Goal: Task Accomplishment & Management: Manage account settings

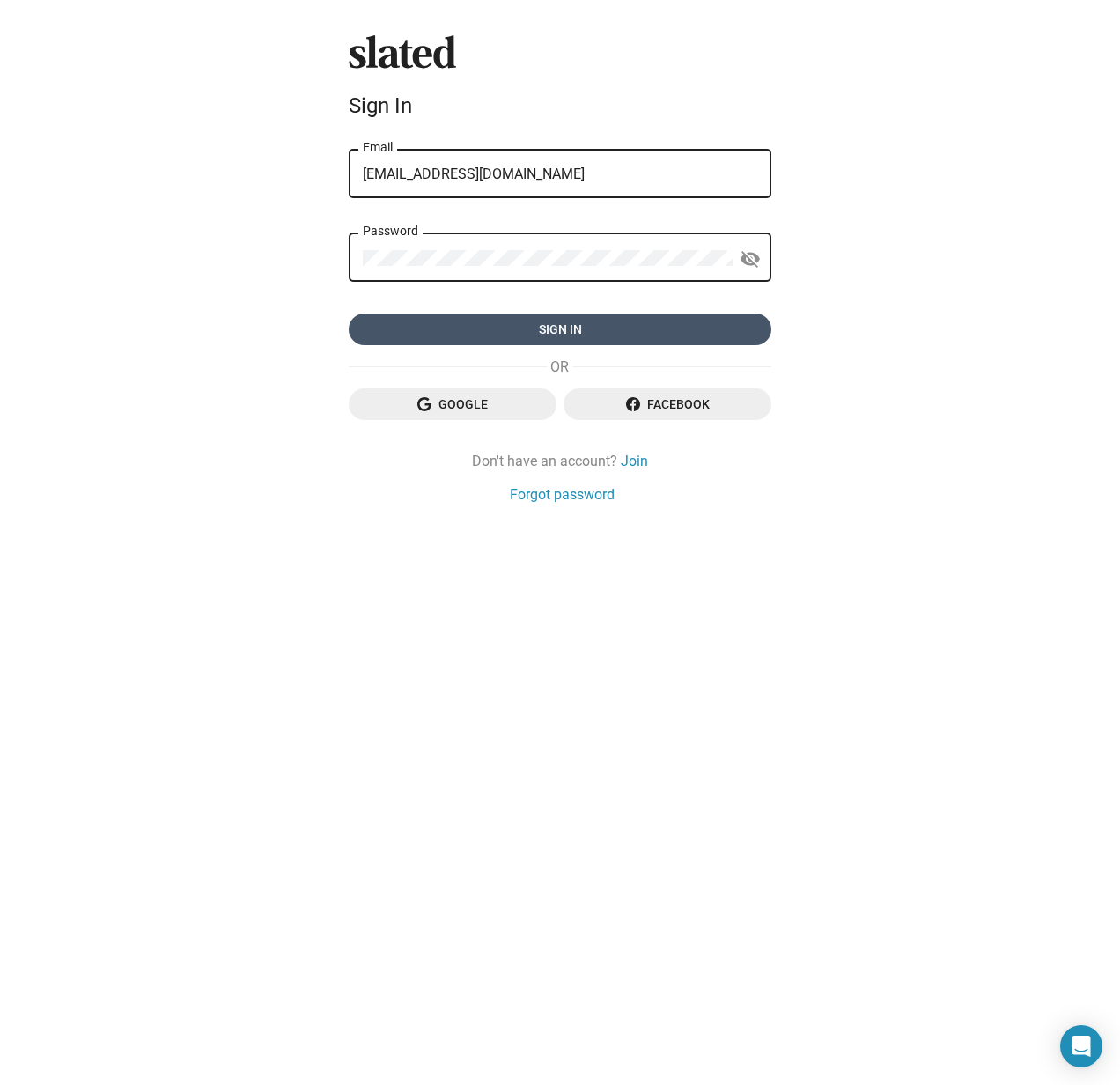
click at [540, 330] on span "Sign in" at bounding box center [560, 329] width 395 height 32
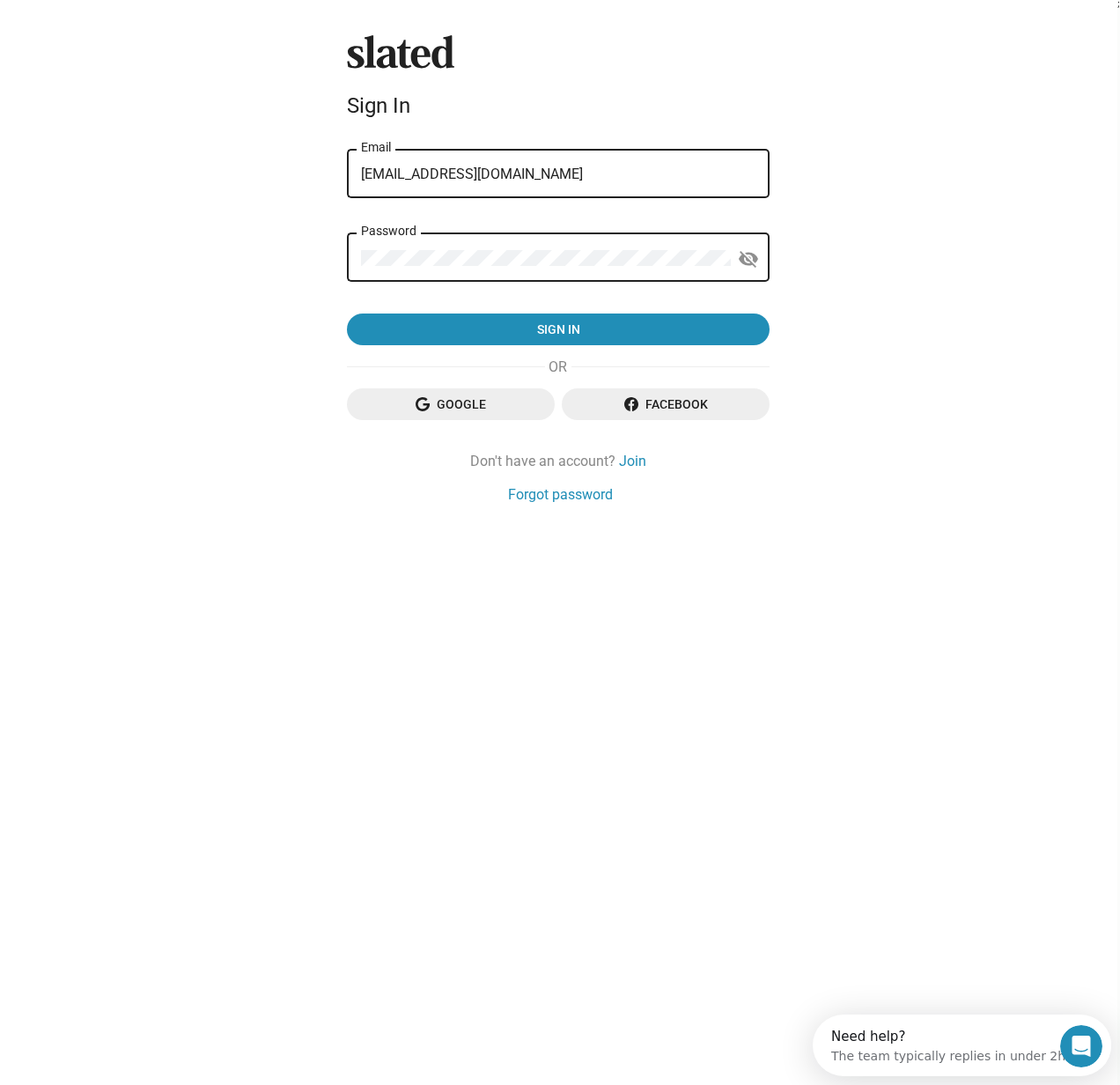
drag, startPoint x: 587, startPoint y: 242, endPoint x: 503, endPoint y: 246, distance: 84.1
click at [503, 246] on form "joeowens.springboard@gmail.com Email Password visibility_off Sign in" at bounding box center [558, 246] width 423 height 200
click at [879, 183] on div "Slated Sign In joeowens.springboard@gmail.com Email Password visibility_off Sig…" at bounding box center [558, 542] width 1117 height 1085
click at [603, 174] on input "joeowens.springboard@gmail.com" at bounding box center [560, 174] width 395 height 16
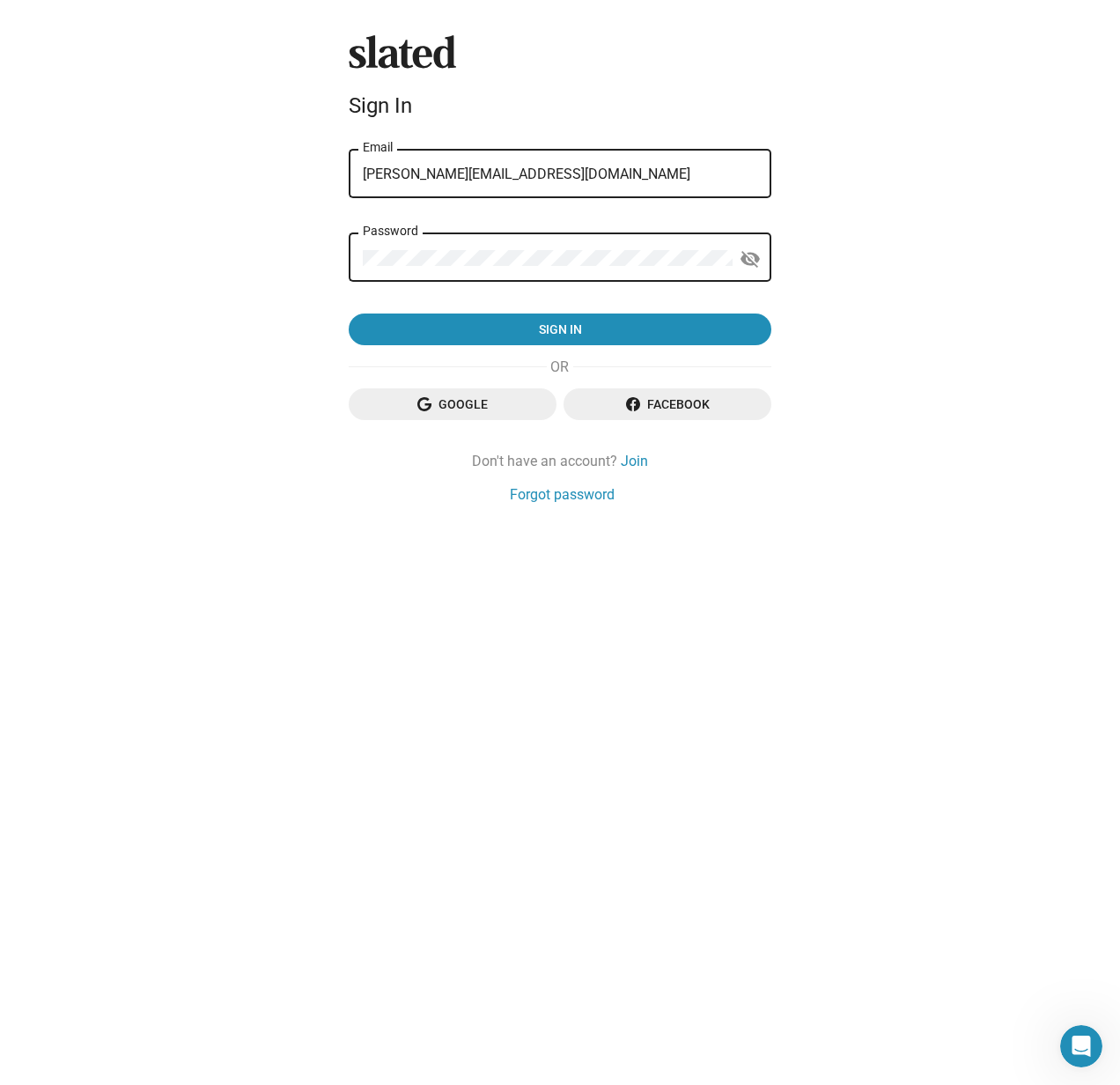
click at [443, 175] on input "joe@joeowen.net" at bounding box center [560, 174] width 395 height 16
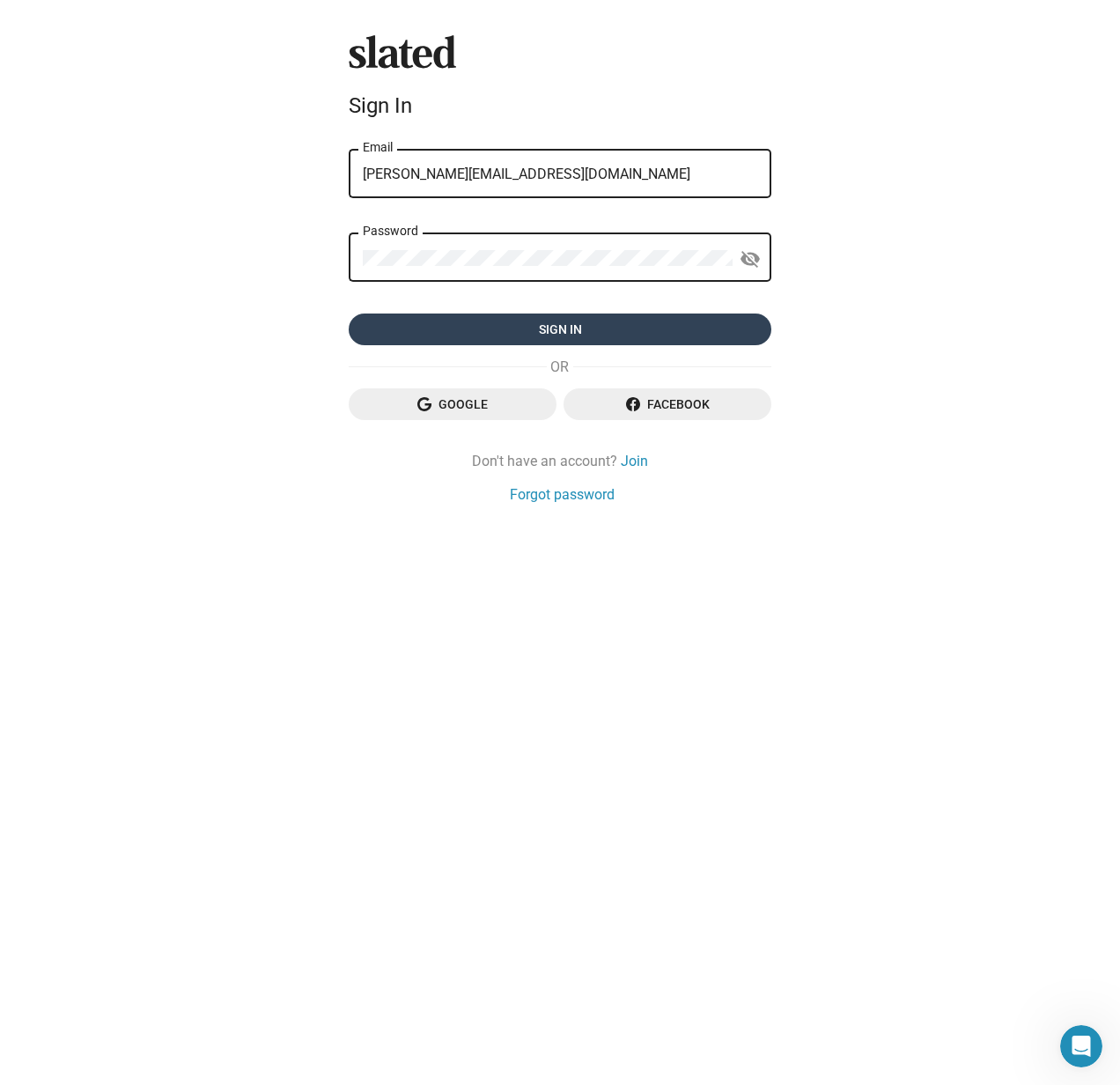
type input "joe@joeowens.net"
click at [536, 330] on span "Sign in" at bounding box center [560, 329] width 395 height 32
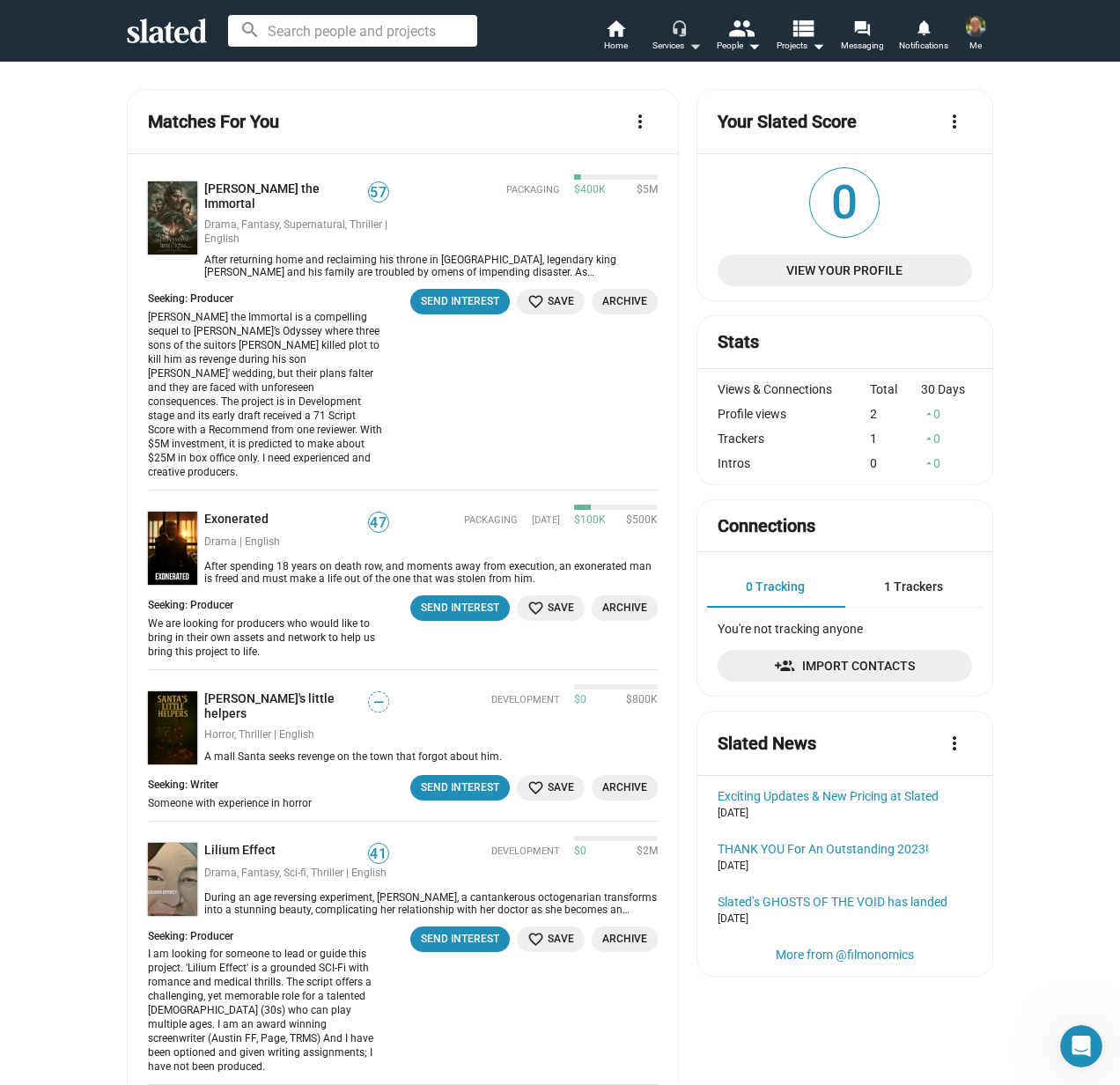
click at [679, 29] on mat-icon "headset_mic" at bounding box center [679, 27] width 16 height 16
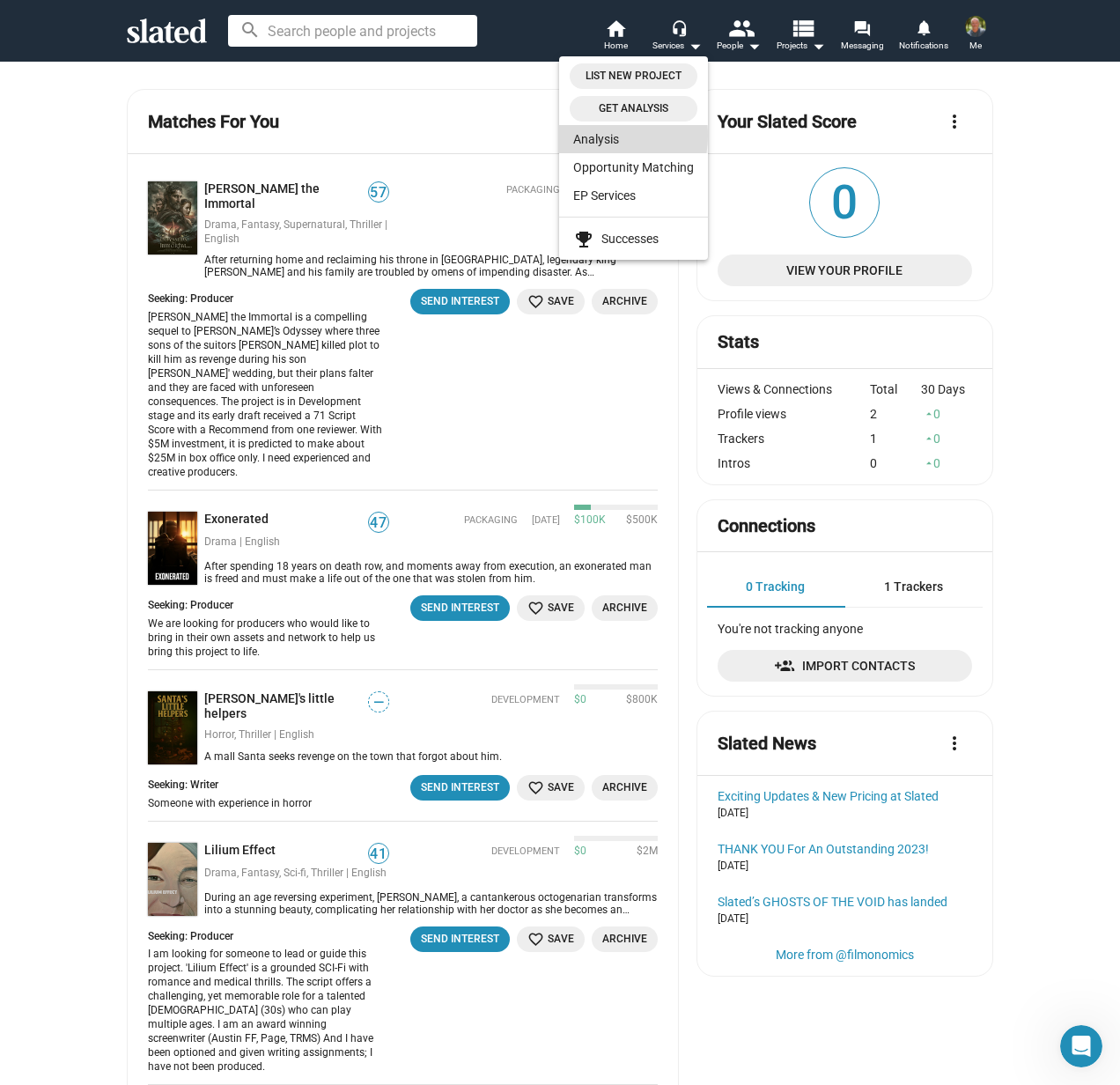
click at [598, 135] on link "Analysis" at bounding box center [633, 139] width 149 height 28
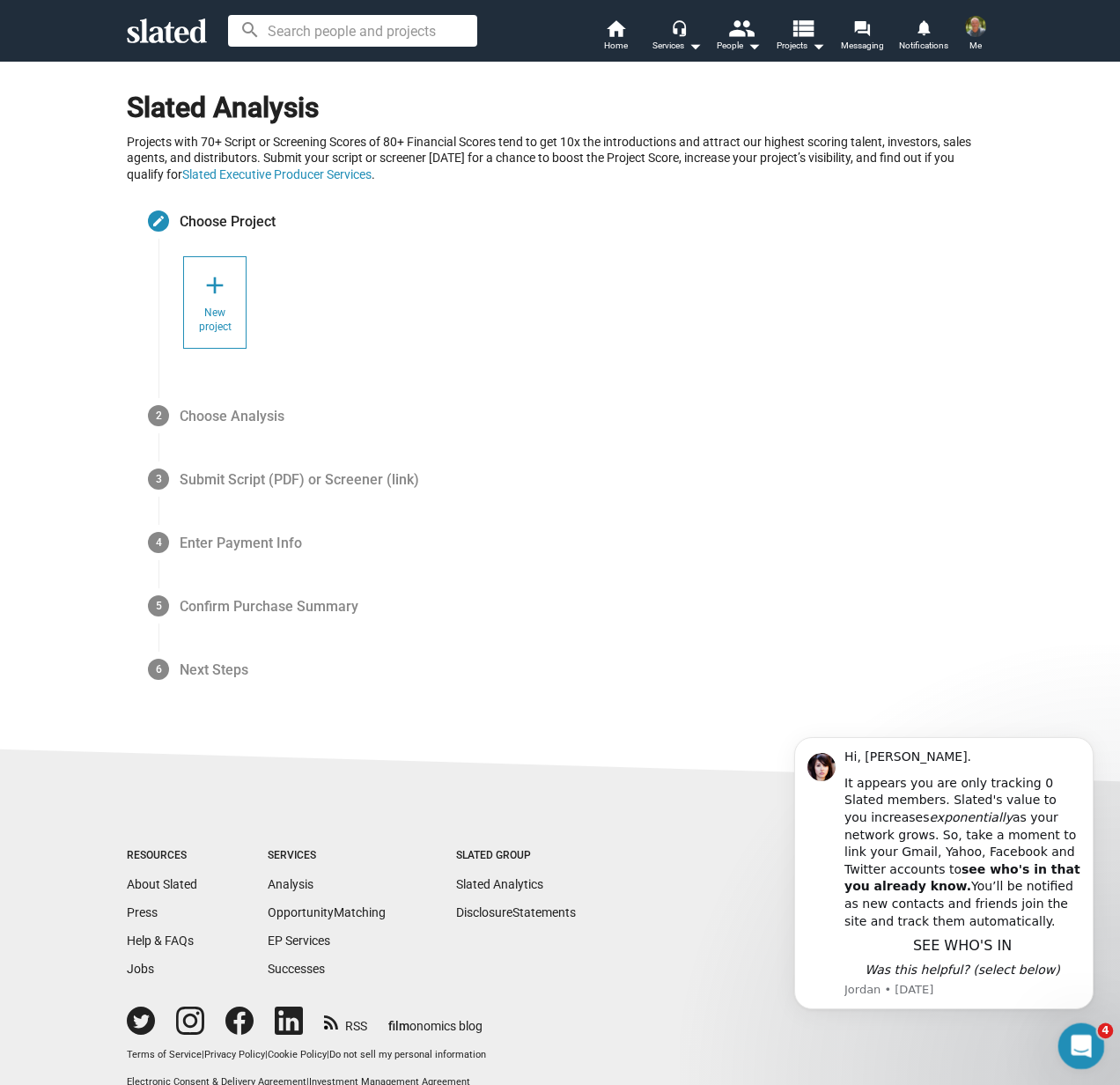
click at [1080, 1045] on icon "Open Intercom Messenger" at bounding box center [1078, 1043] width 12 height 14
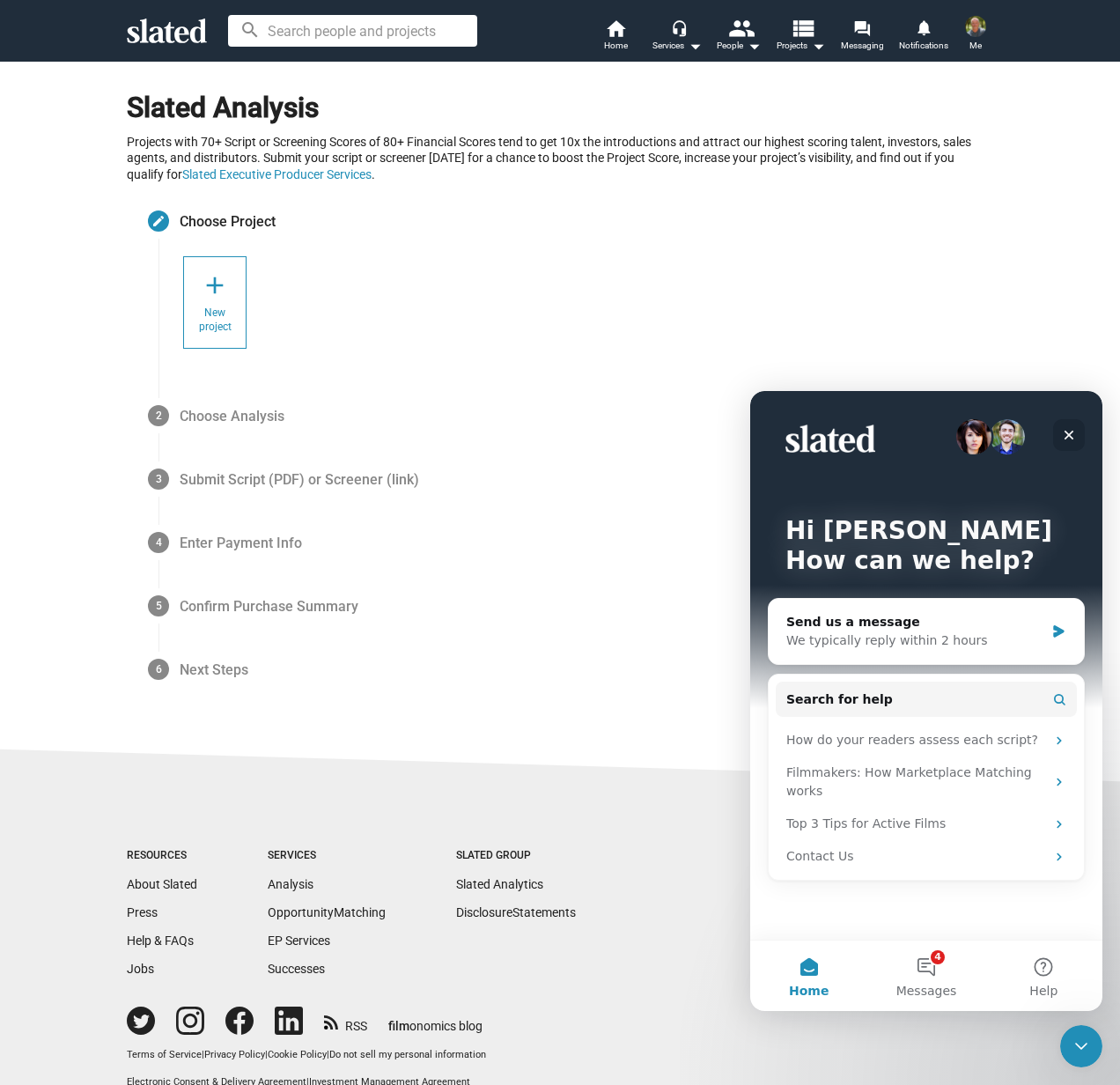
click at [1070, 433] on icon "Close" at bounding box center [1069, 435] width 10 height 10
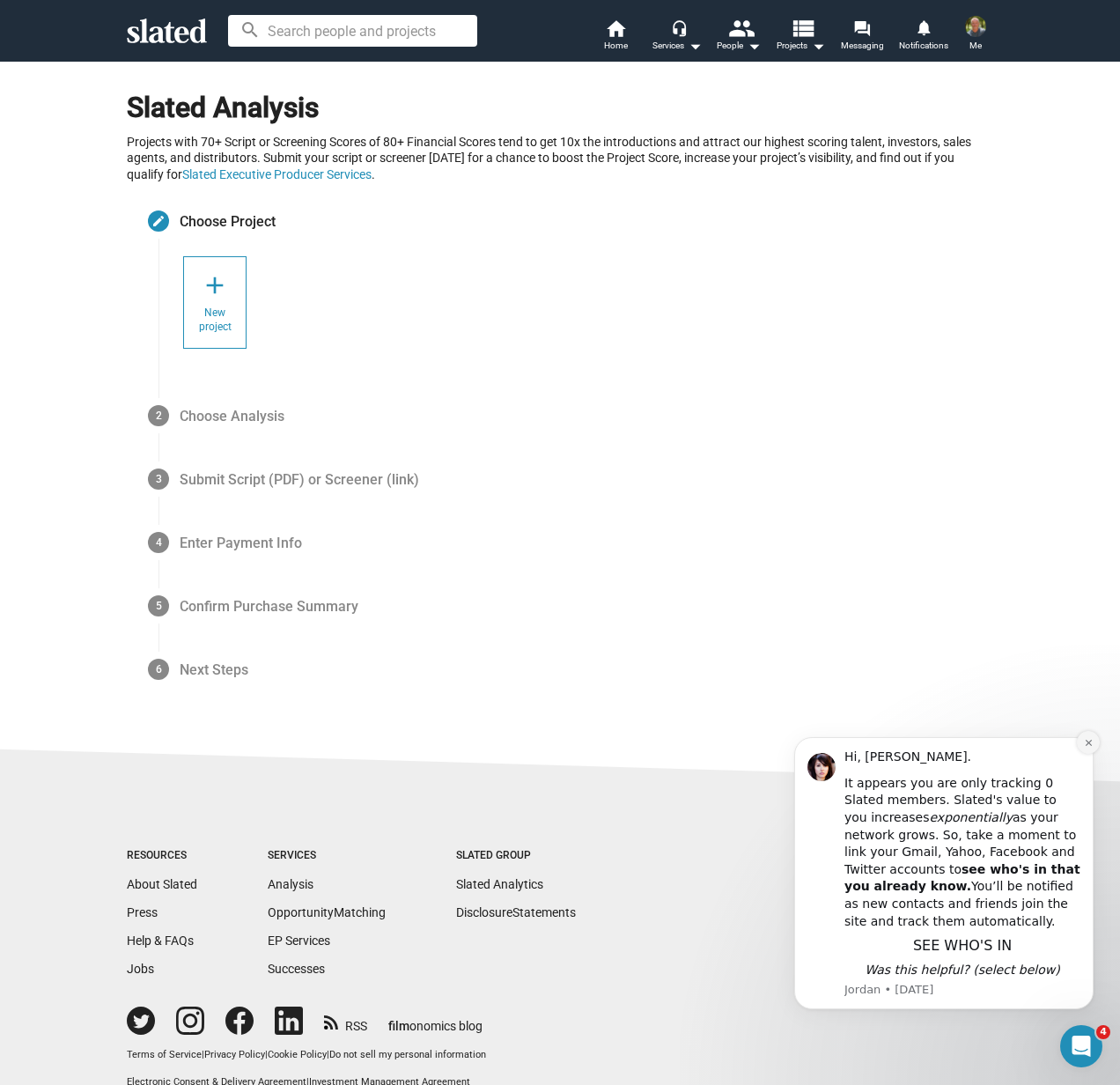
click at [1089, 743] on icon "Dismiss notification" at bounding box center [1087, 743] width 6 height 6
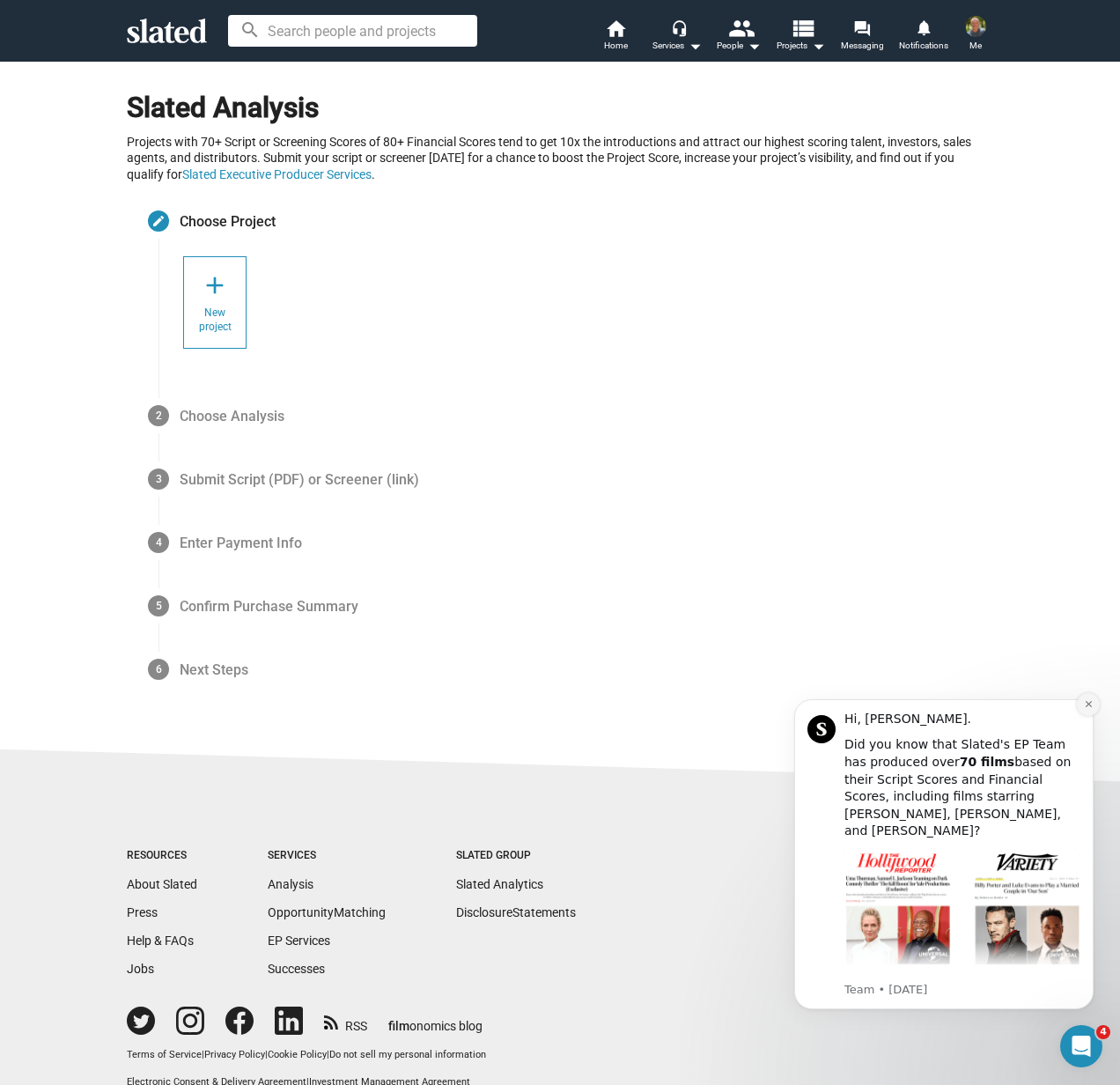
click at [1087, 710] on button "Dismiss notification" at bounding box center [1088, 704] width 23 height 23
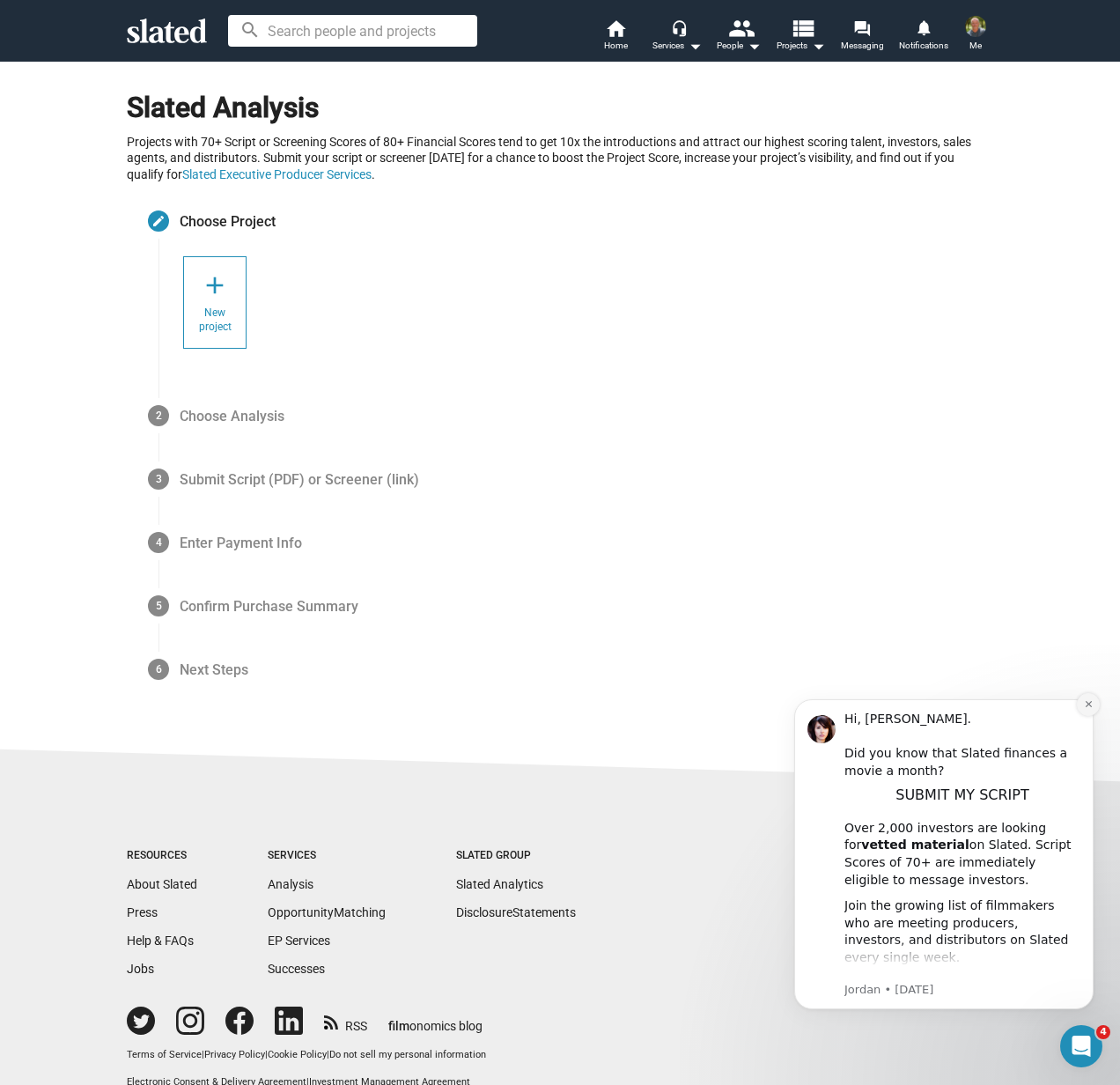
click at [1087, 709] on icon "Dismiss notification" at bounding box center [1088, 704] width 10 height 10
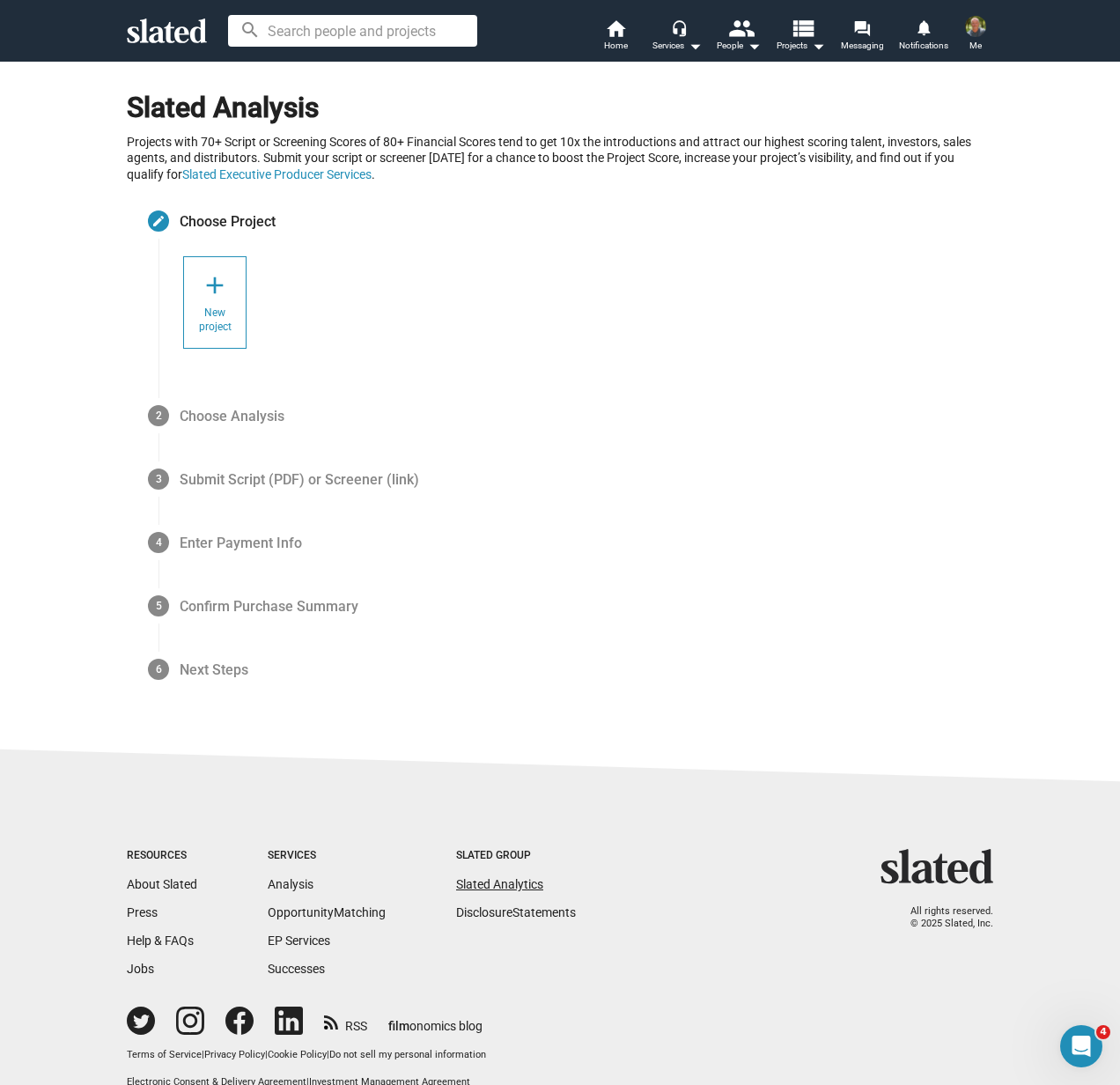
click at [495, 881] on link "Slated Analytics" at bounding box center [500, 884] width 88 height 14
click at [974, 25] on img at bounding box center [976, 27] width 21 height 21
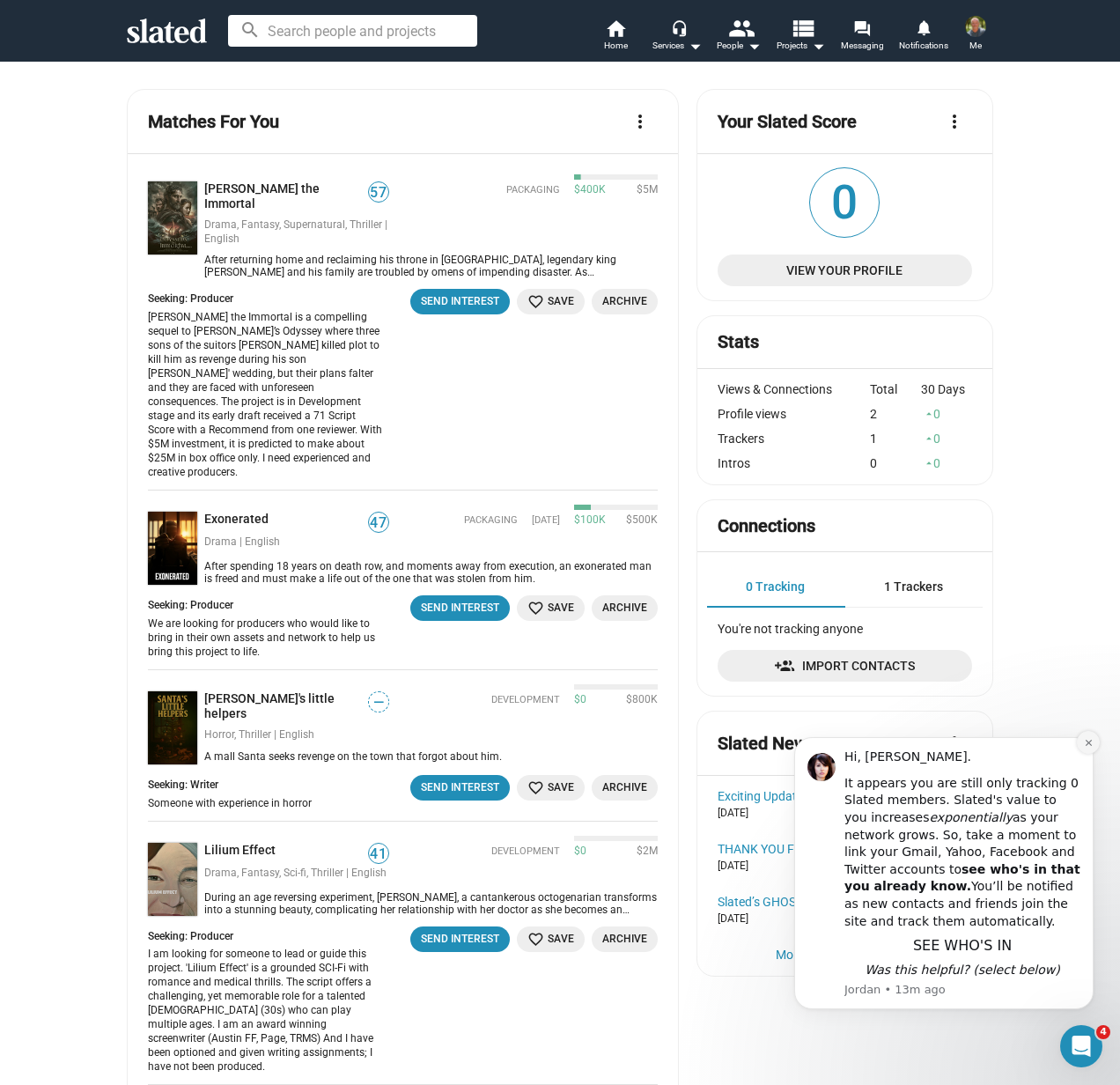
click at [1086, 738] on icon "Dismiss notification" at bounding box center [1088, 743] width 10 height 10
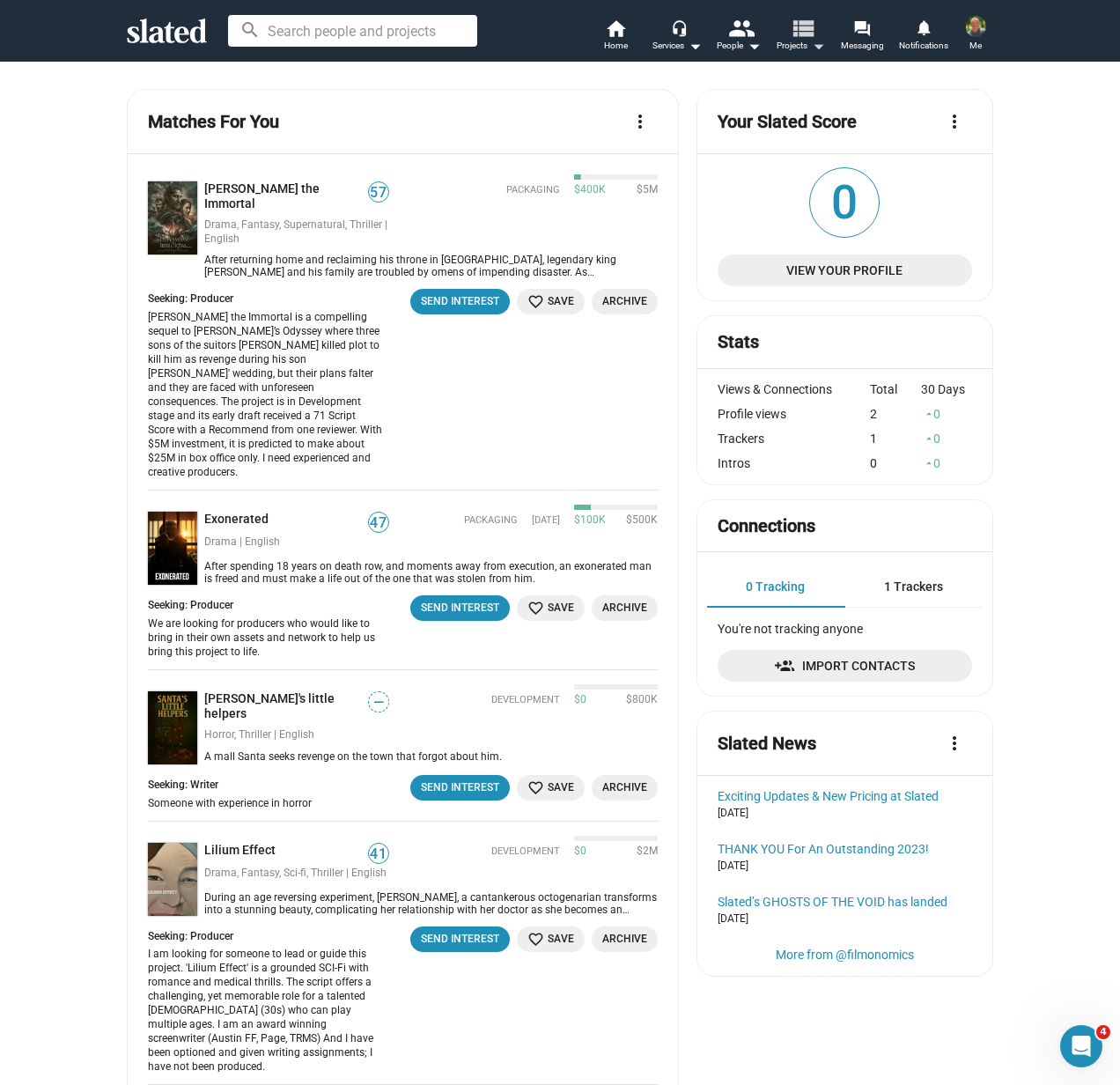
click at [820, 47] on mat-icon "arrow_drop_down" at bounding box center [818, 46] width 21 height 21
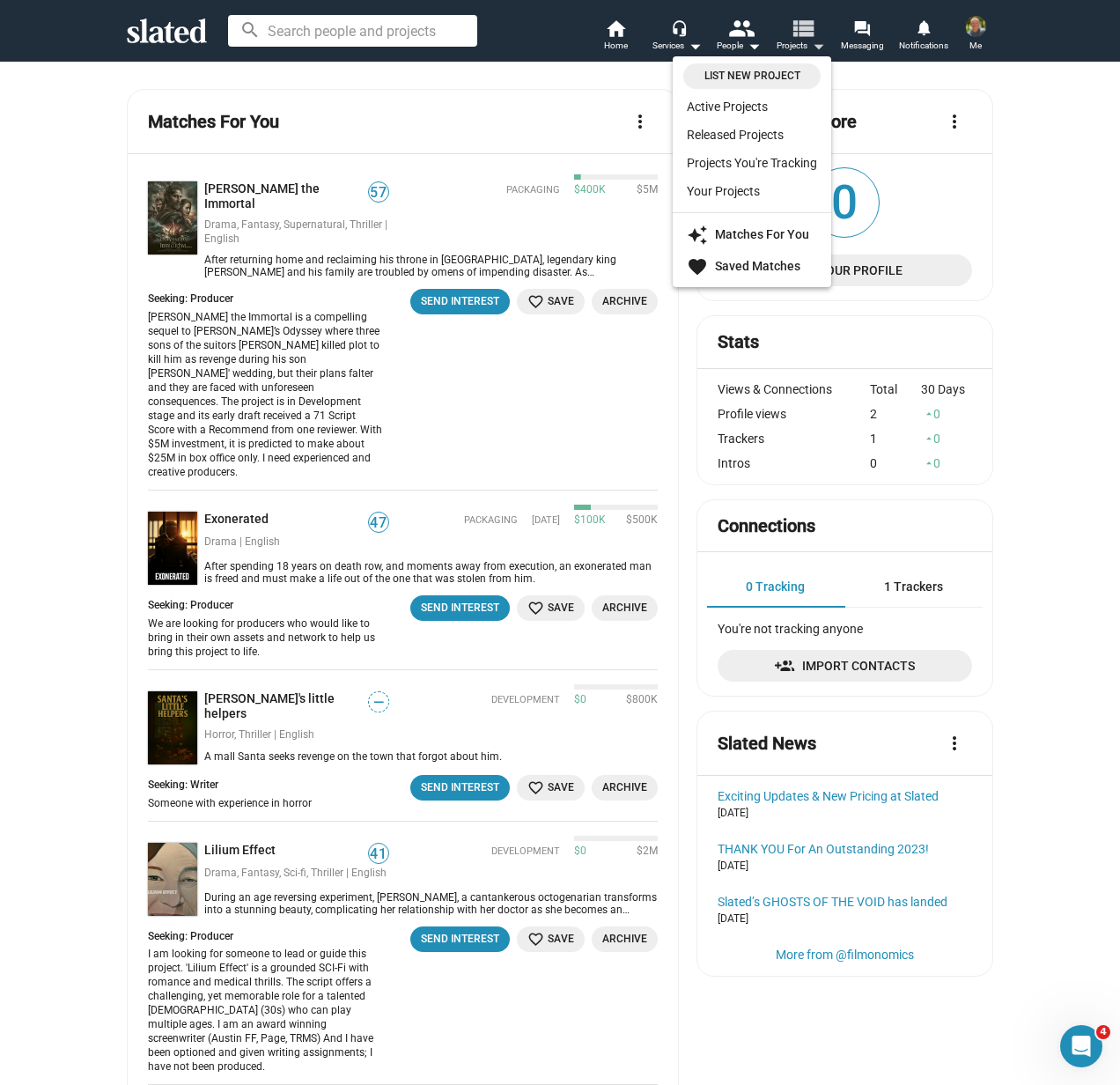
click at [820, 47] on div at bounding box center [560, 542] width 1120 height 1085
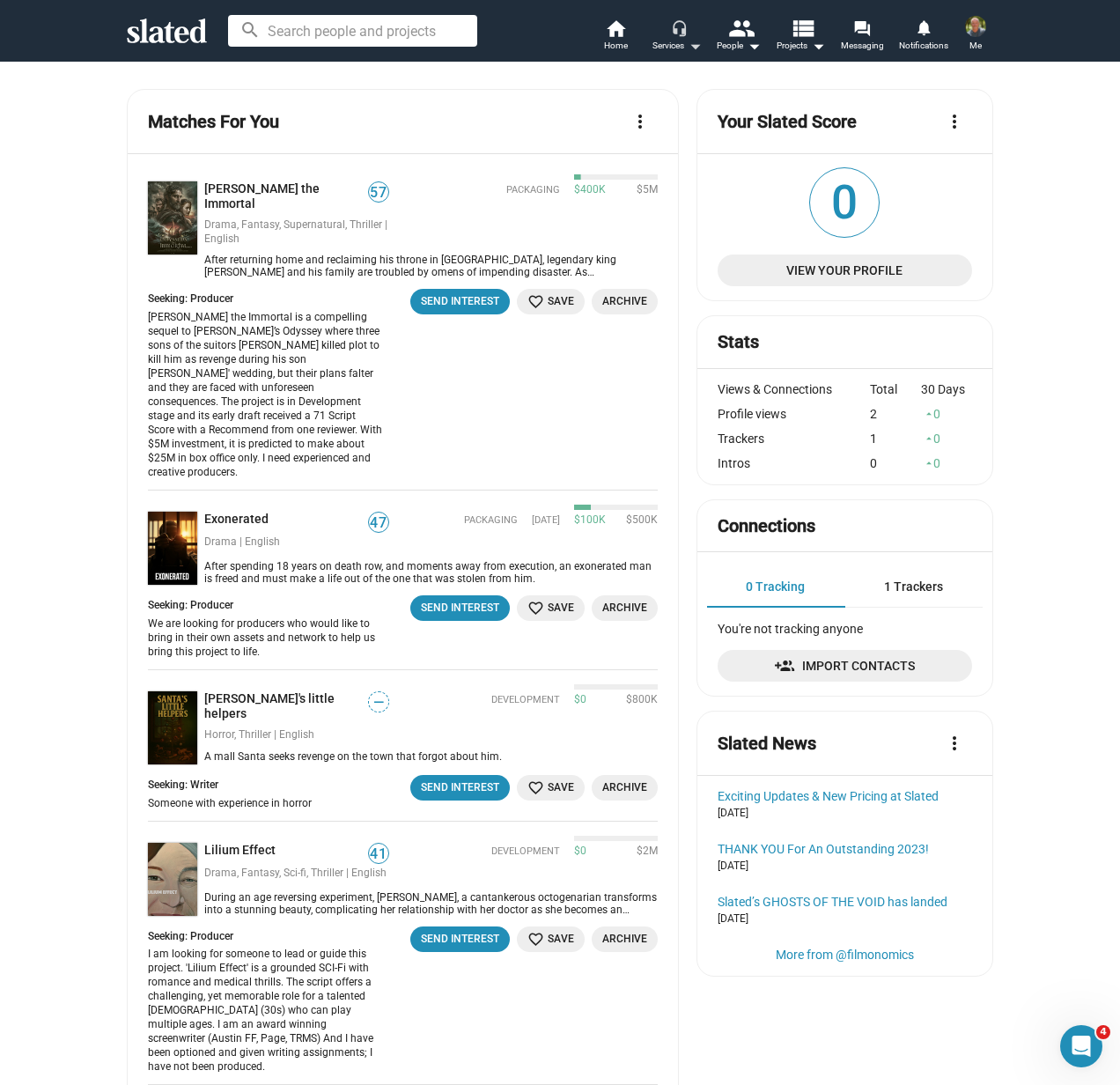
click at [679, 29] on mat-icon "headset_mic" at bounding box center [679, 27] width 16 height 16
click at [614, 200] on link "EP Services" at bounding box center [633, 196] width 149 height 28
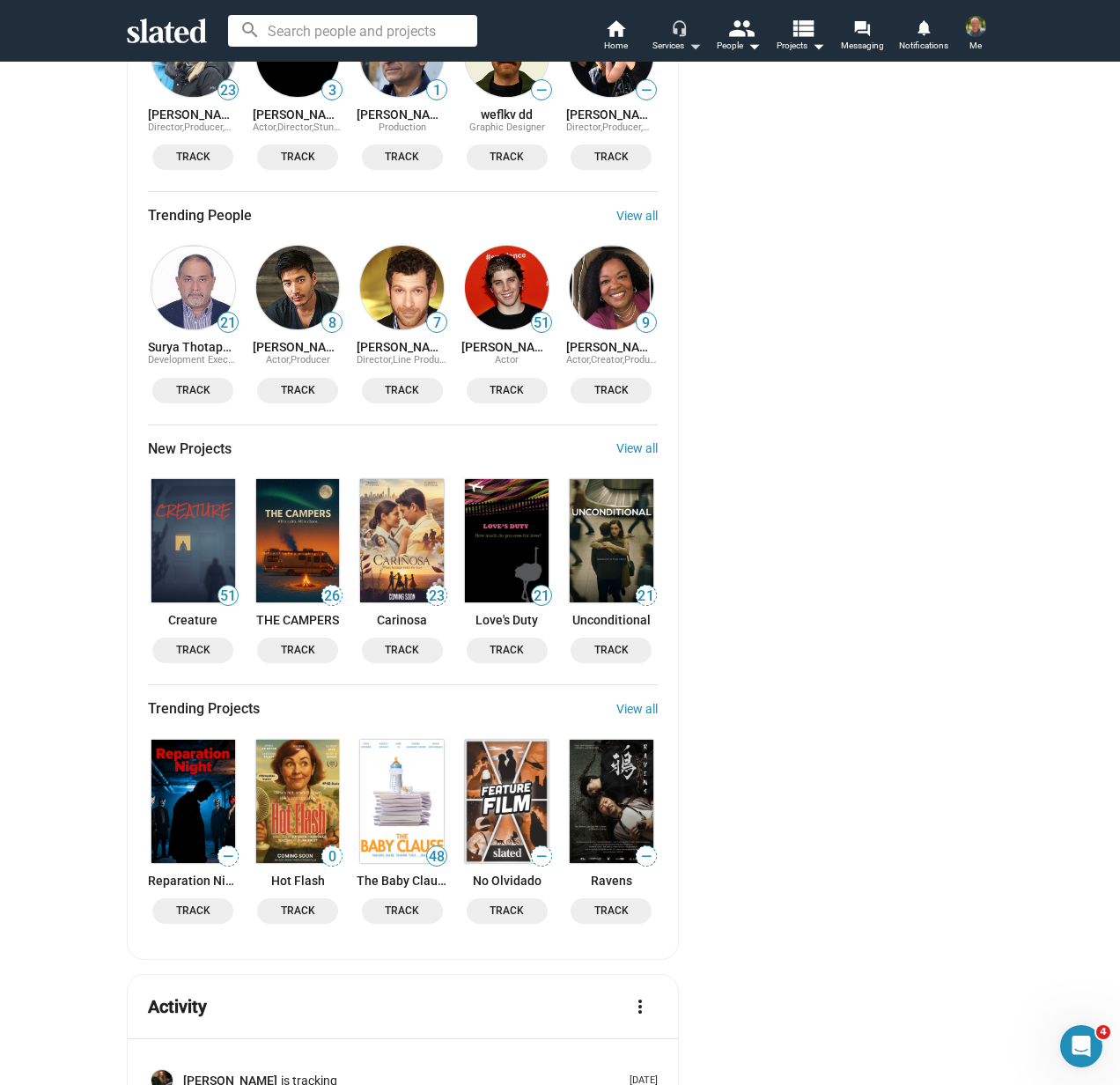
scroll to position [1597, 0]
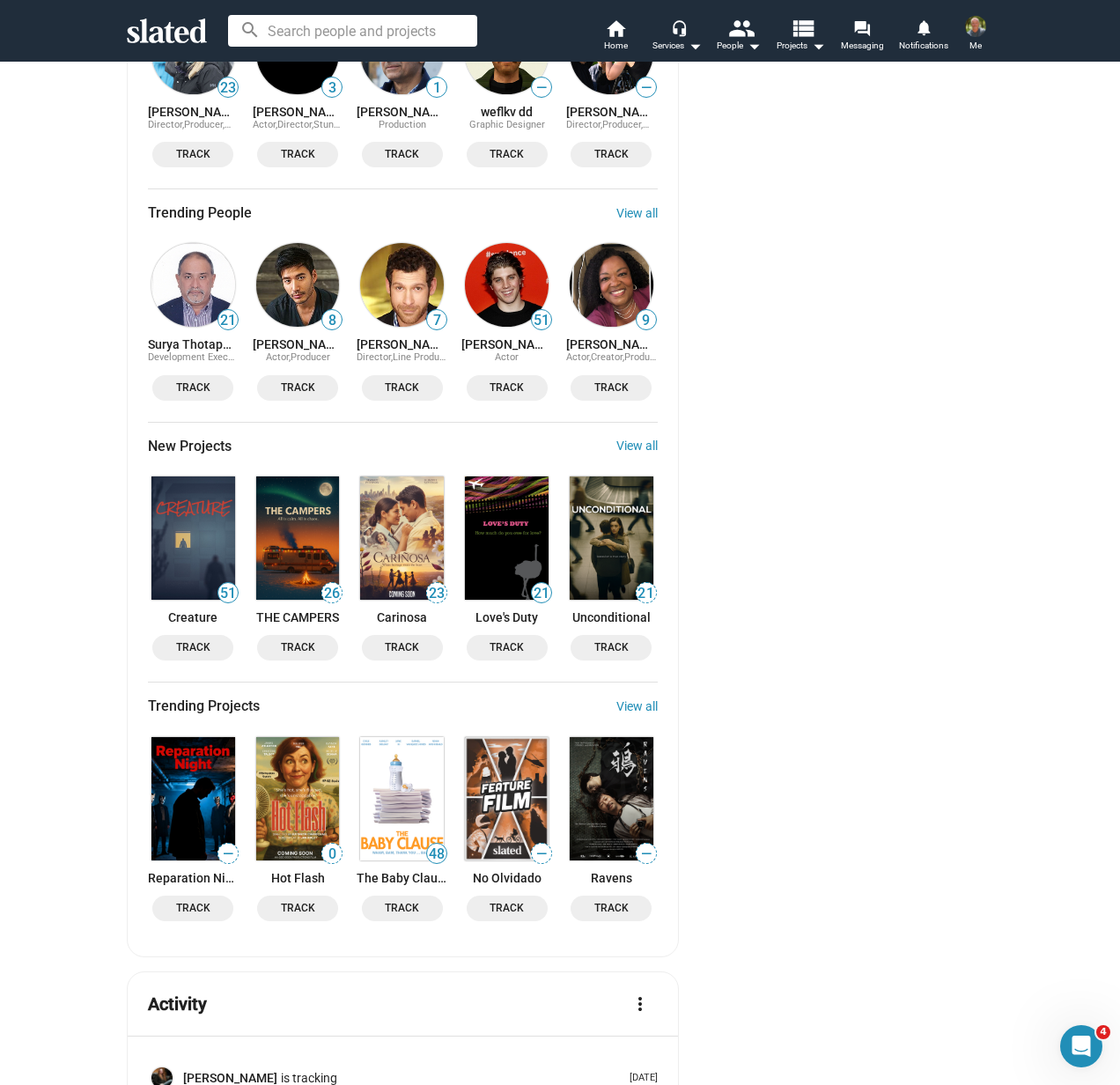
click at [193, 497] on img at bounding box center [193, 537] width 84 height 123
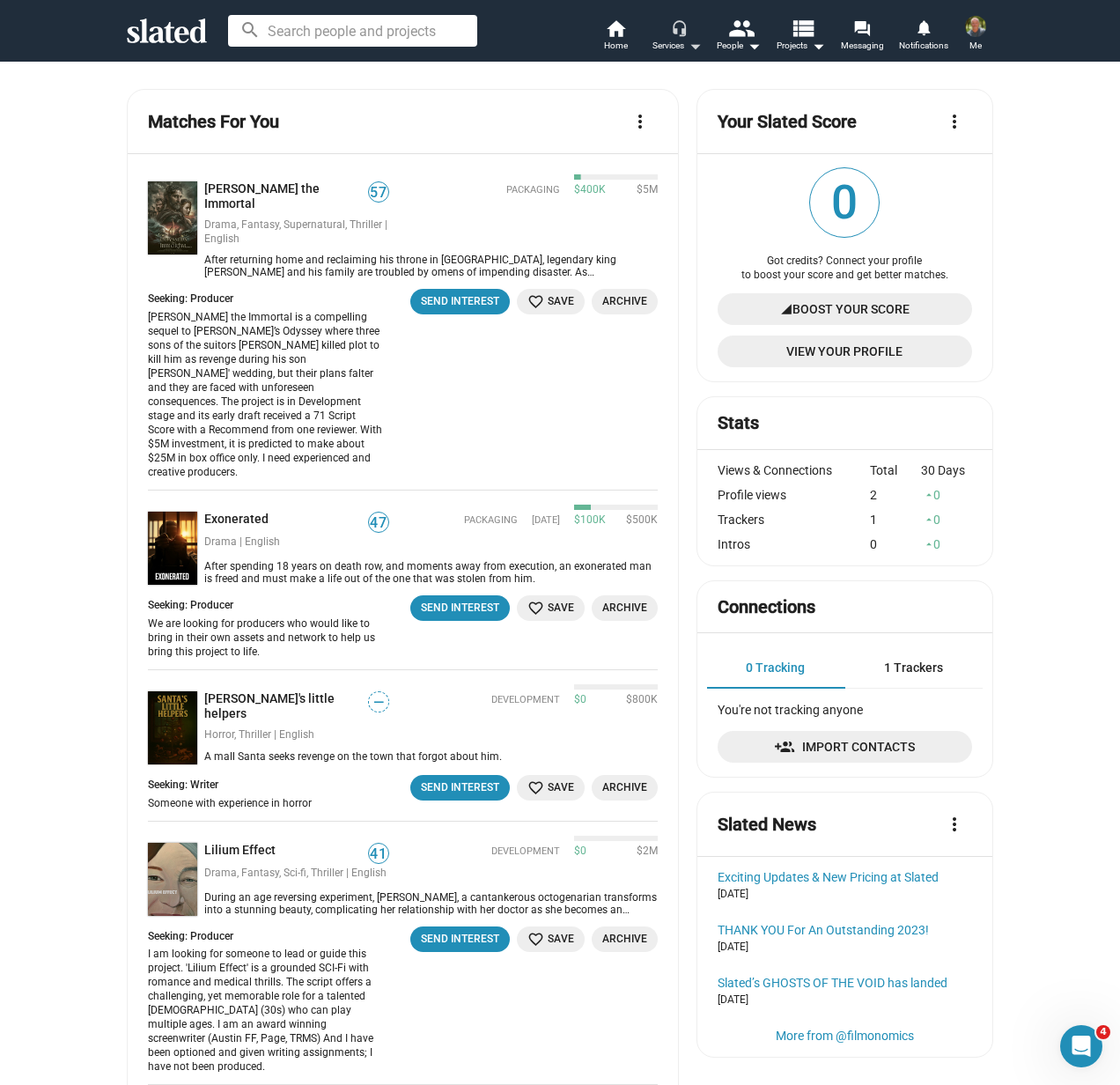
click at [670, 36] on div "Services arrow_drop_down" at bounding box center [677, 46] width 50 height 21
click at [647, 106] on span "Get analysis" at bounding box center [633, 108] width 106 height 19
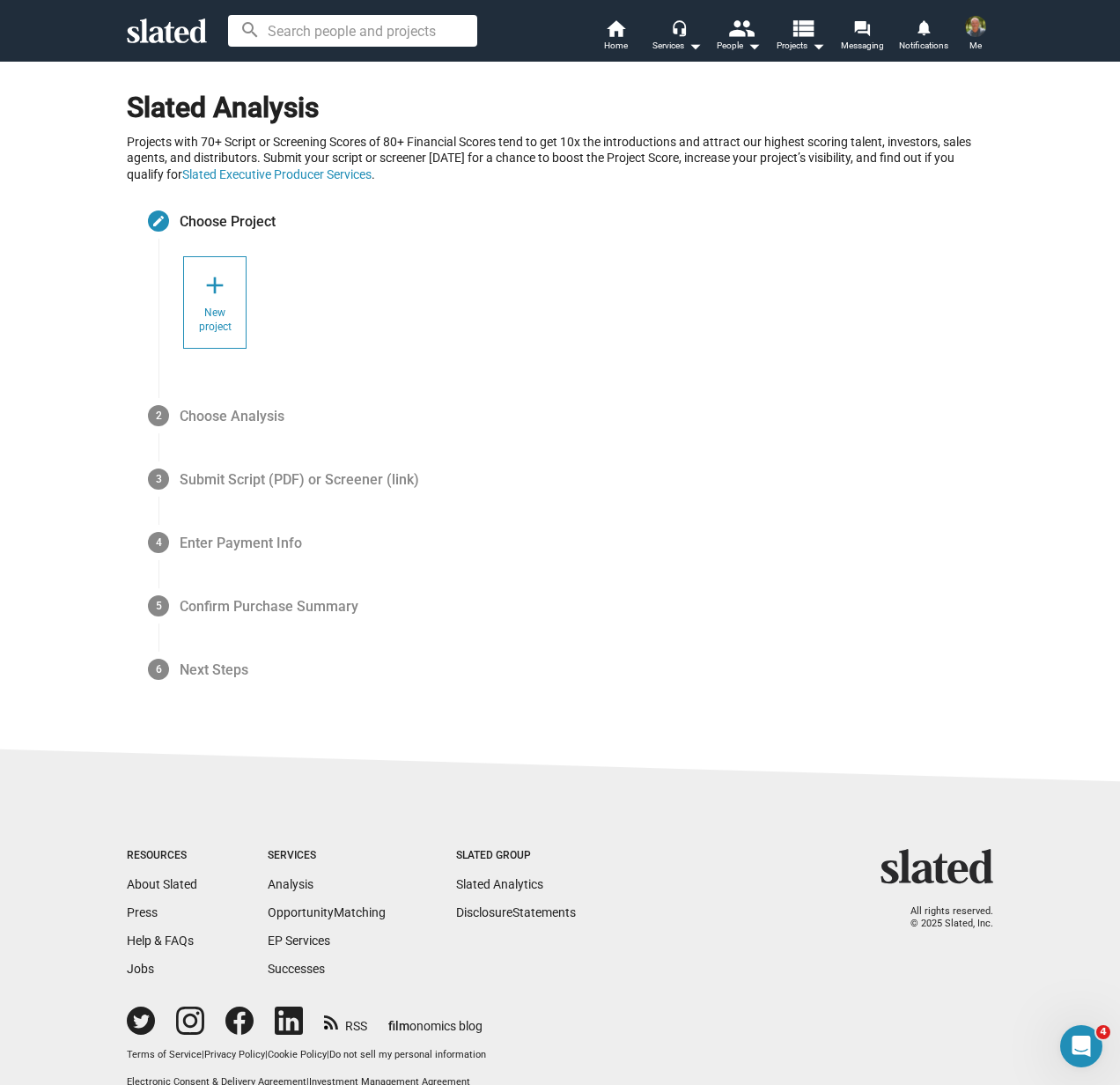
click at [208, 311] on span "New project" at bounding box center [215, 320] width 34 height 28
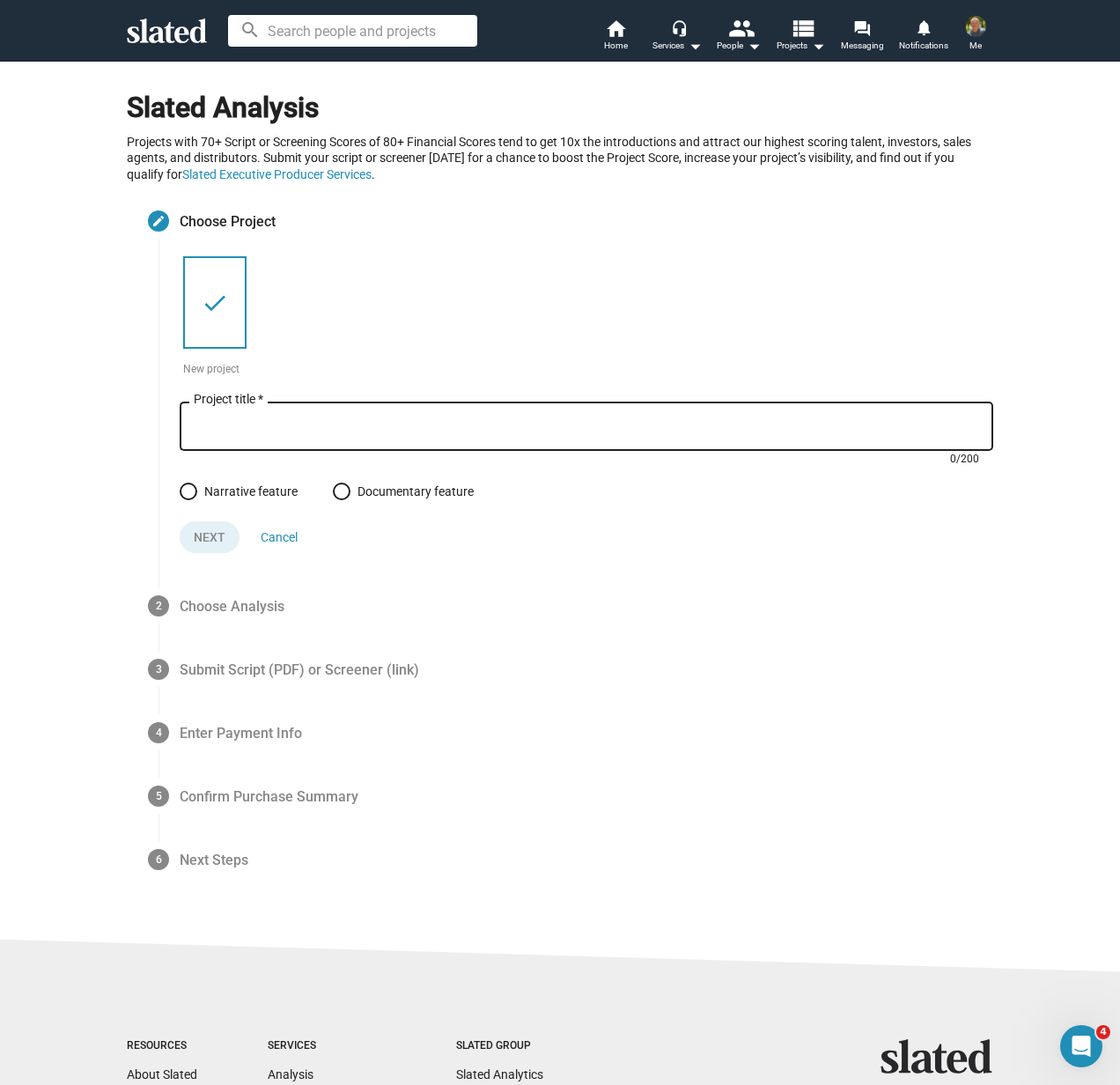
click at [269, 432] on input "Project title *" at bounding box center [587, 427] width 786 height 16
type input "Andrew"
click at [186, 489] on span at bounding box center [188, 491] width 18 height 18
click at [186, 489] on input "Narrative feature" at bounding box center [188, 491] width 18 height 18
radio input "true"
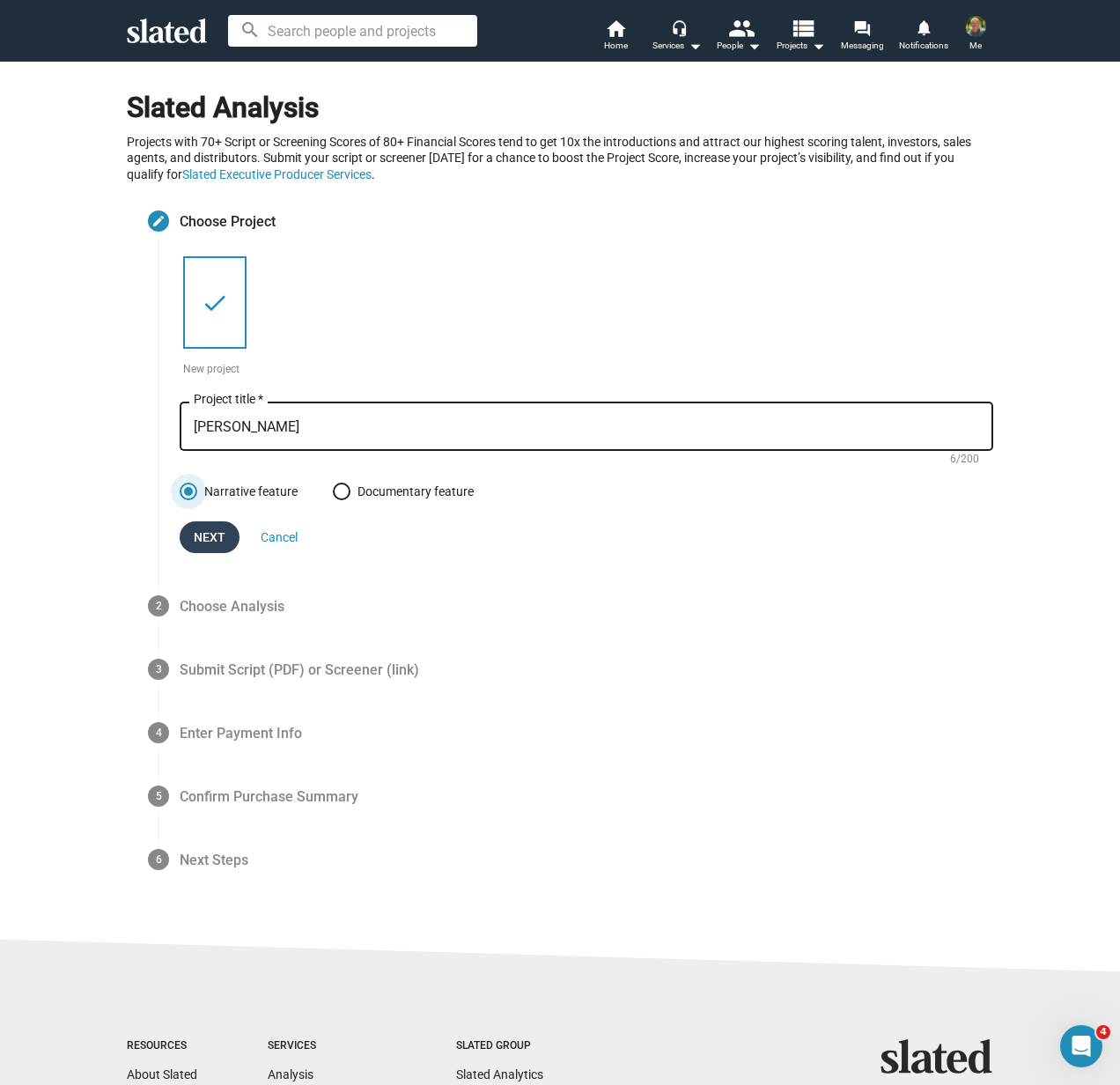
click at [199, 530] on span "Next" at bounding box center [210, 537] width 32 height 32
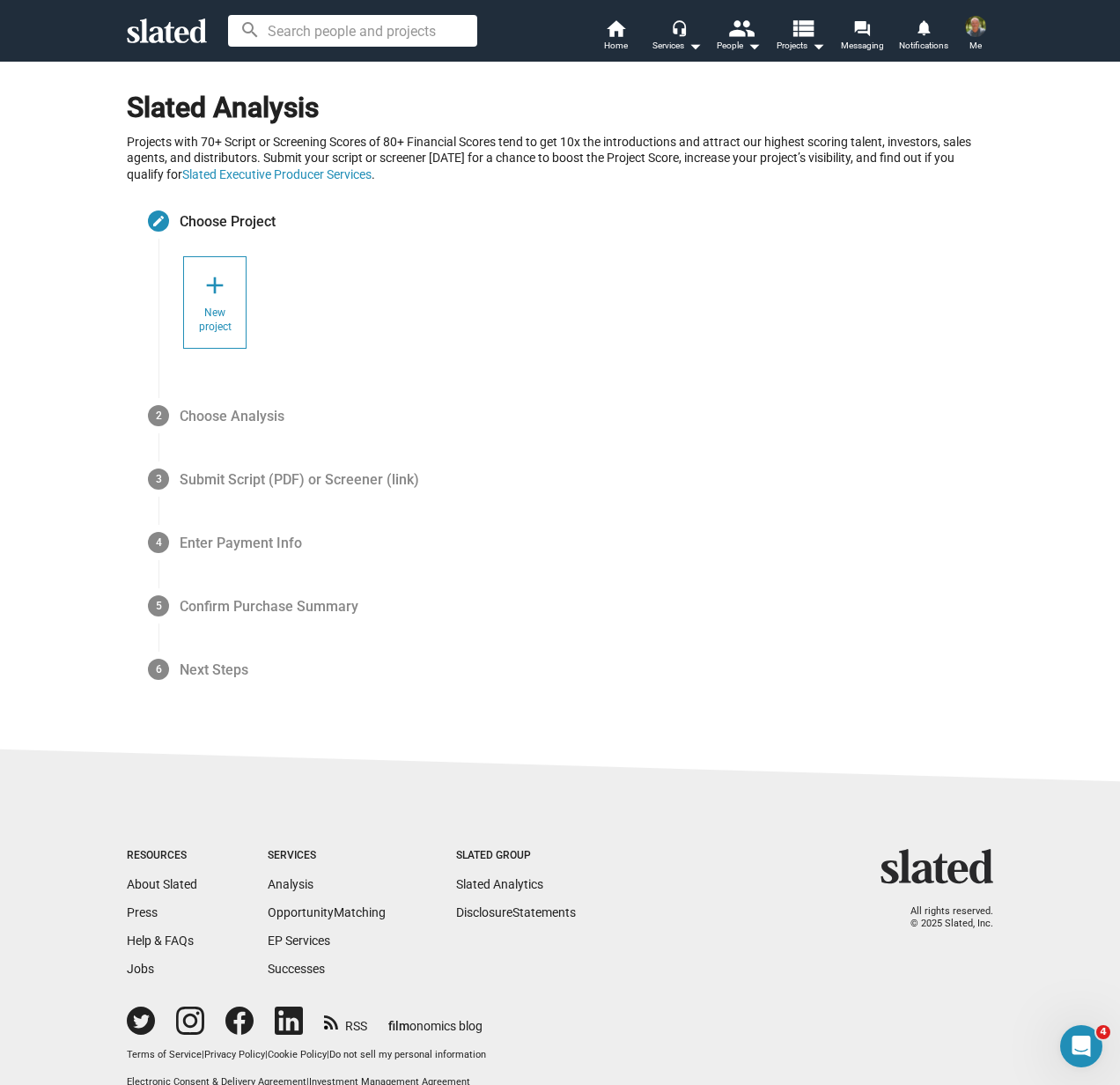
click at [974, 23] on img at bounding box center [976, 27] width 21 height 21
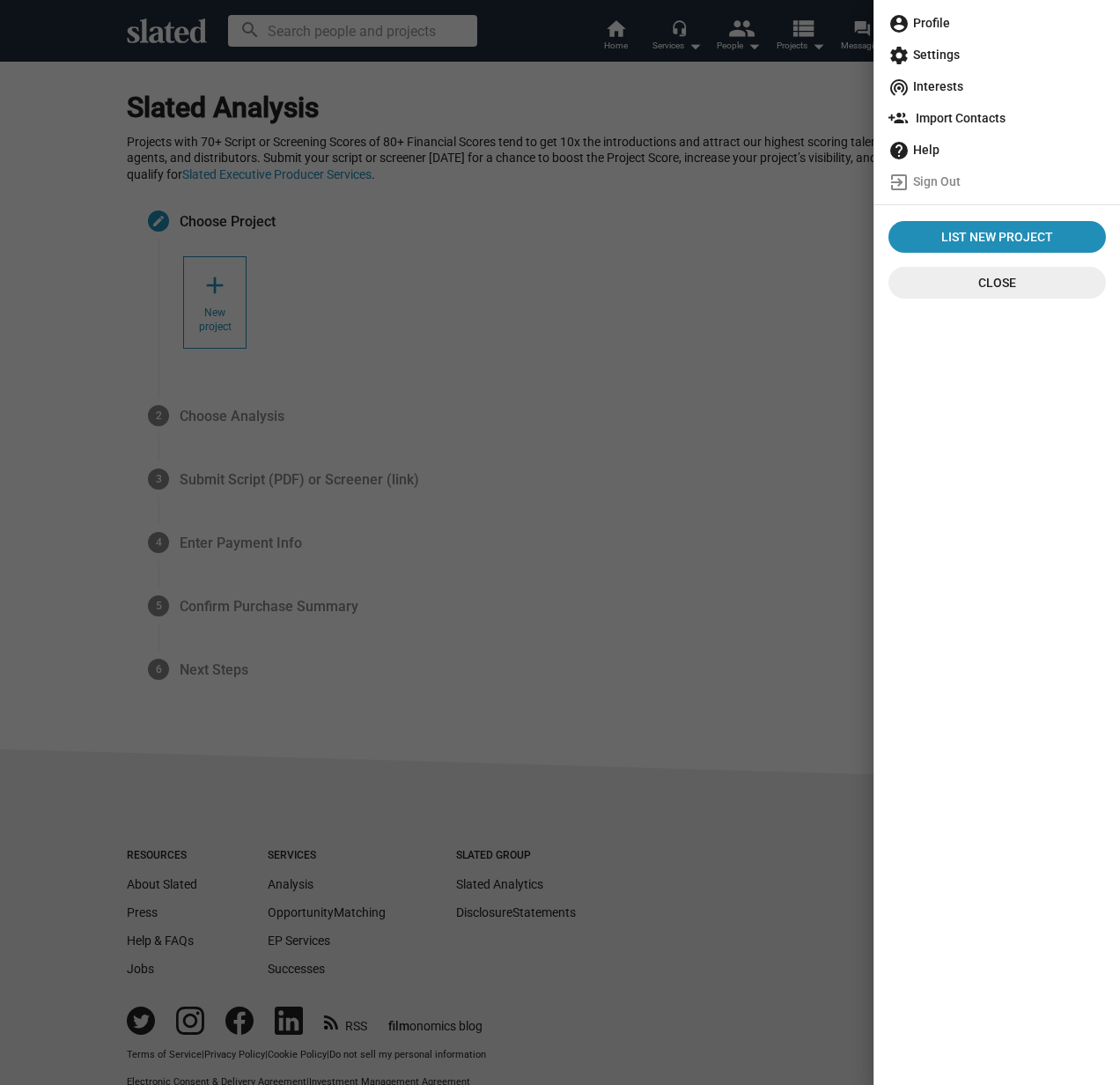
click at [934, 17] on span "account_circle Profile" at bounding box center [997, 23] width 218 height 32
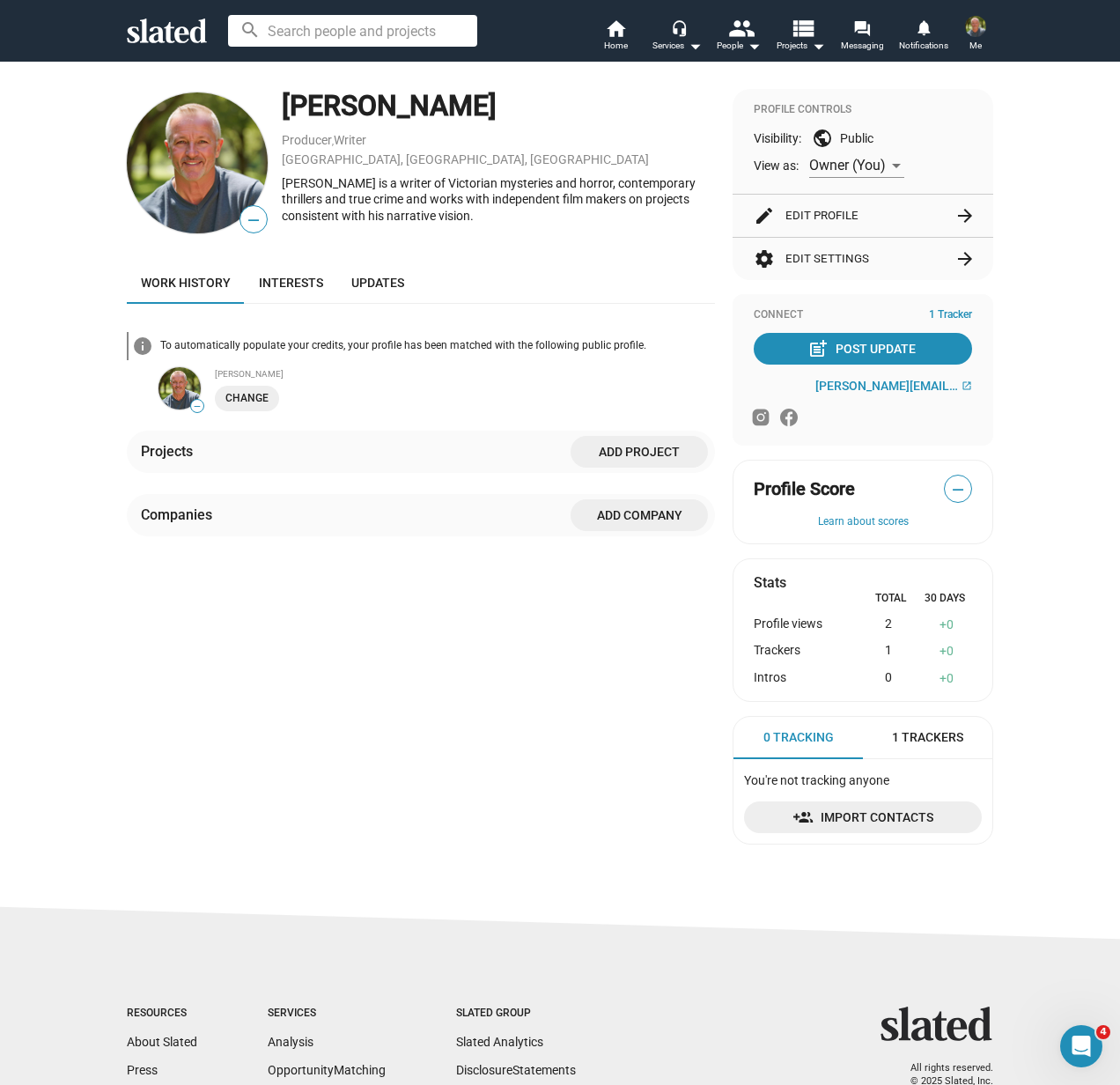
click at [330, 203] on div "Joe Owens is a writer of Victorian mysteries and horror, contemporary thrillers…" at bounding box center [498, 200] width 433 height 50
click at [840, 214] on button "edit Edit Profile arrow_forward" at bounding box center [863, 216] width 219 height 42
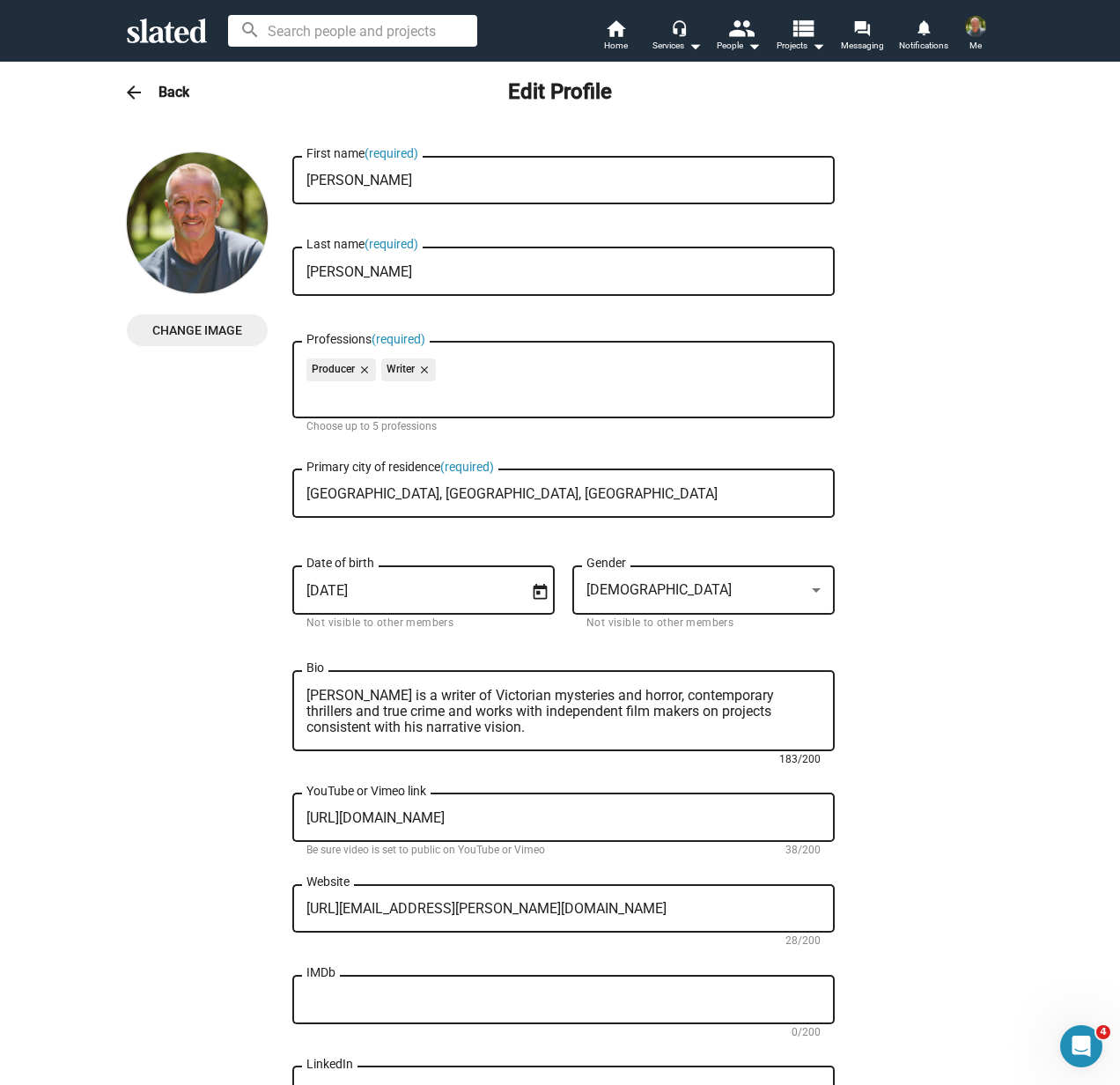
click at [380, 698] on textarea "Joe Owens is a writer of Victorian mysteries and horror, contemporary thrillers…" at bounding box center [563, 712] width 514 height 48
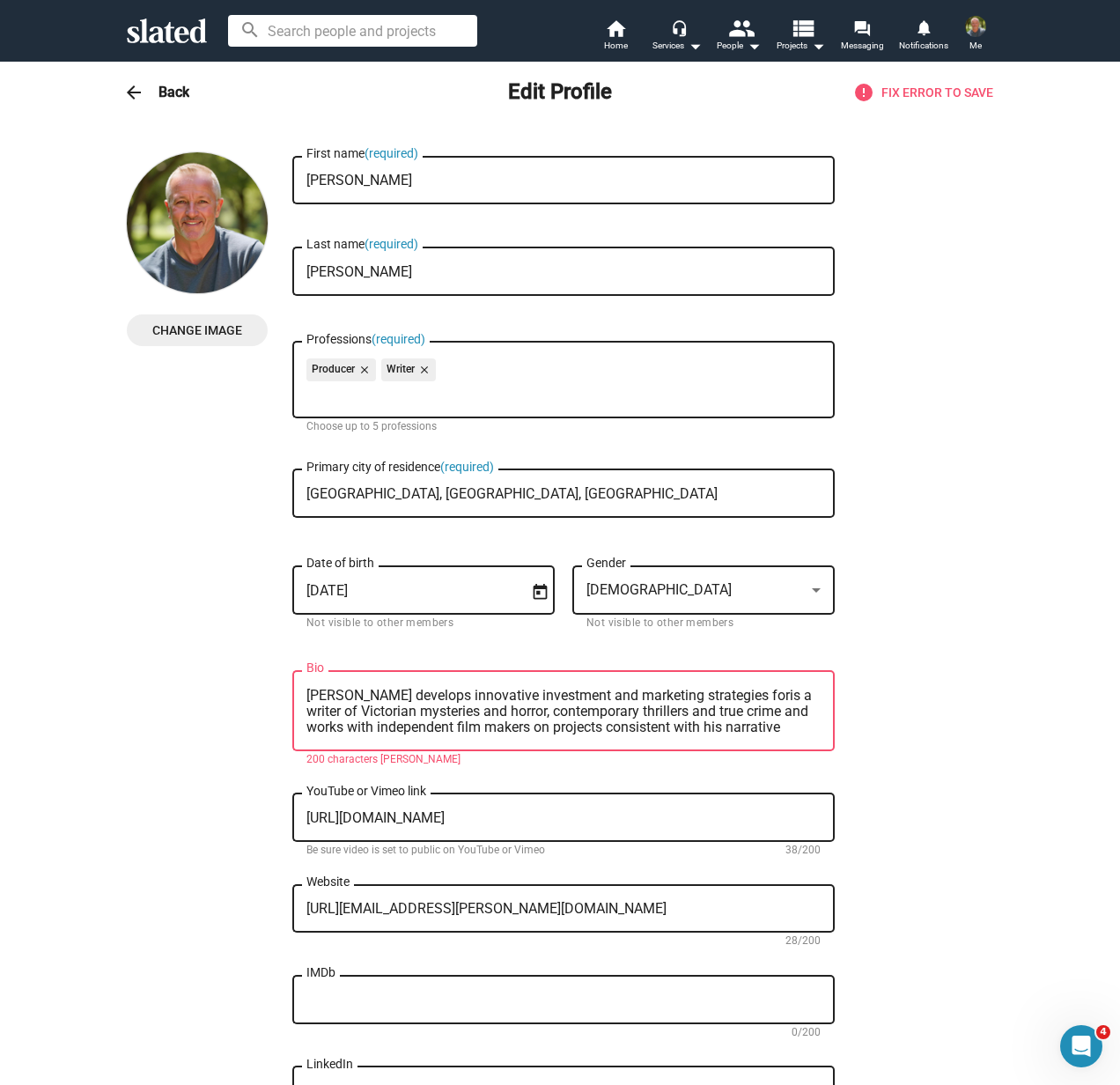
click at [331, 730] on textarea "Joe Owens develops innovative investment and marketing strategies foris a write…" at bounding box center [563, 712] width 514 height 48
drag, startPoint x: 334, startPoint y: 731, endPoint x: 765, endPoint y: 704, distance: 431.8
click at [765, 704] on textarea "Joe Owens develops innovative investment and marketing strategies foris a write…" at bounding box center [563, 712] width 514 height 48
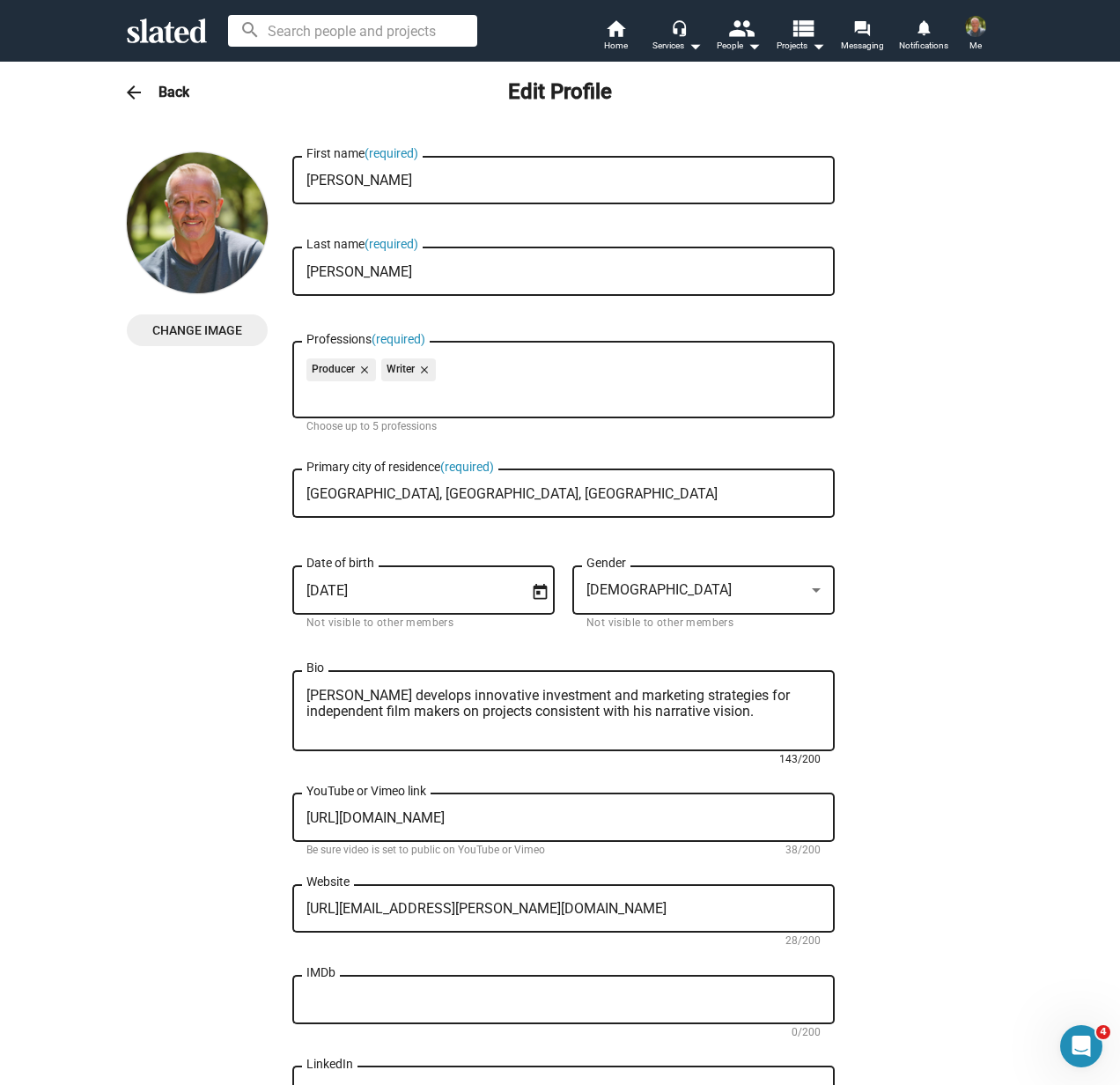
drag, startPoint x: 410, startPoint y: 719, endPoint x: 426, endPoint y: 734, distance: 21.9
click at [410, 719] on textarea "Joe Owens develops innovative investment and marketing strategies for independe…" at bounding box center [563, 712] width 514 height 48
click at [607, 698] on textarea "Joe Owens develops innovative investment and marketing strategies for independe…" at bounding box center [563, 712] width 514 height 48
click at [361, 731] on textarea "Joe Owens develops innovative investment, marketing and distribution strategies…" at bounding box center [563, 712] width 514 height 48
drag, startPoint x: 367, startPoint y: 733, endPoint x: 687, endPoint y: 736, distance: 320.0
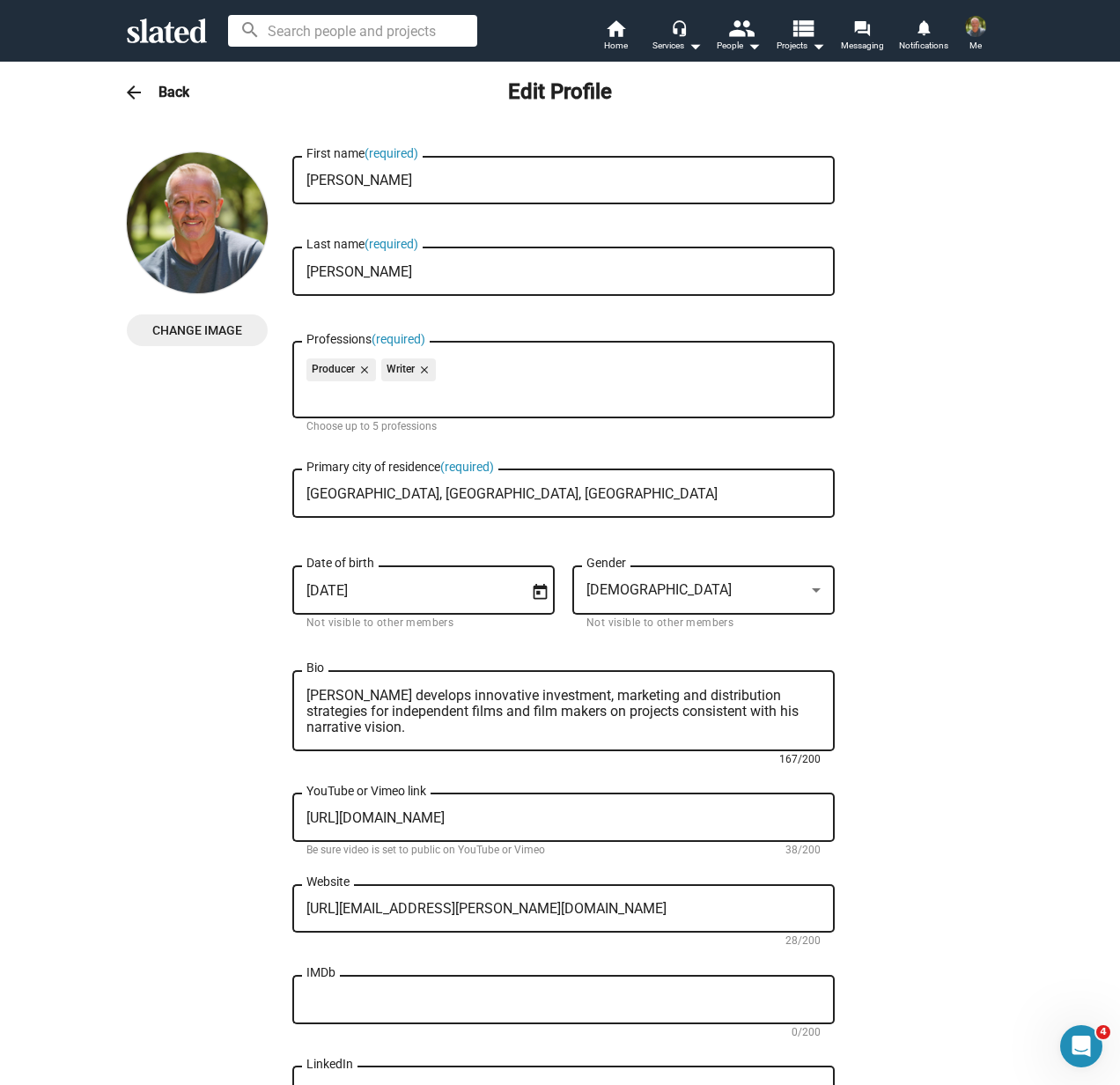
click at [624, 721] on textarea "Joe Owens develops innovative investment, marketing and distribution strategies…" at bounding box center [563, 712] width 514 height 48
click at [817, 712] on textarea "Joe Owens develops innovative investment, marketing and distribution strategies…" at bounding box center [563, 712] width 514 height 48
click at [395, 730] on textarea "Joe Owens develops innovative investment, marketing and distribution strategies…" at bounding box center [563, 712] width 514 height 48
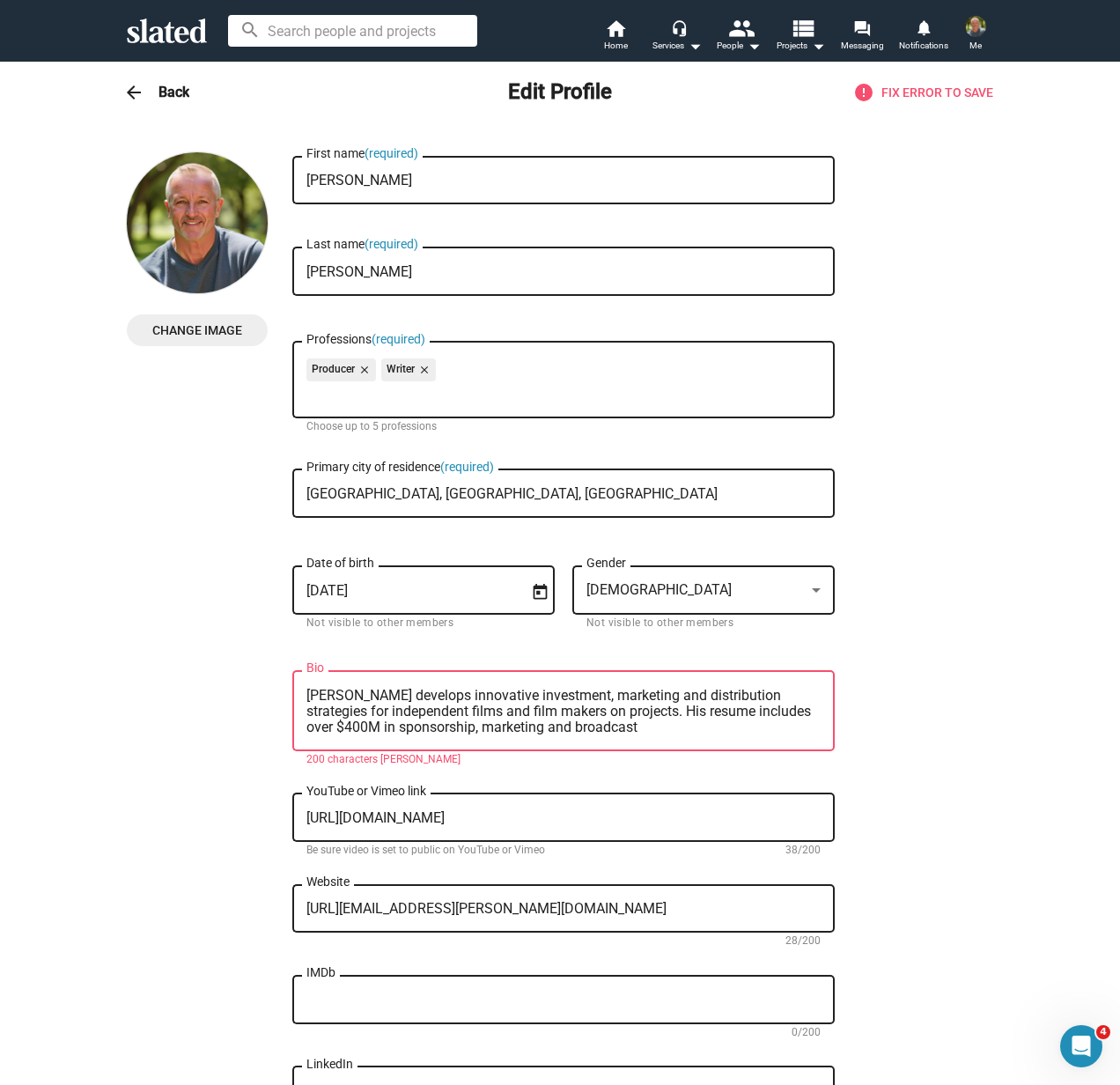
click at [504, 699] on textarea "Joe Owens develops innovative investment, marketing and distribution strategies…" at bounding box center [563, 712] width 514 height 48
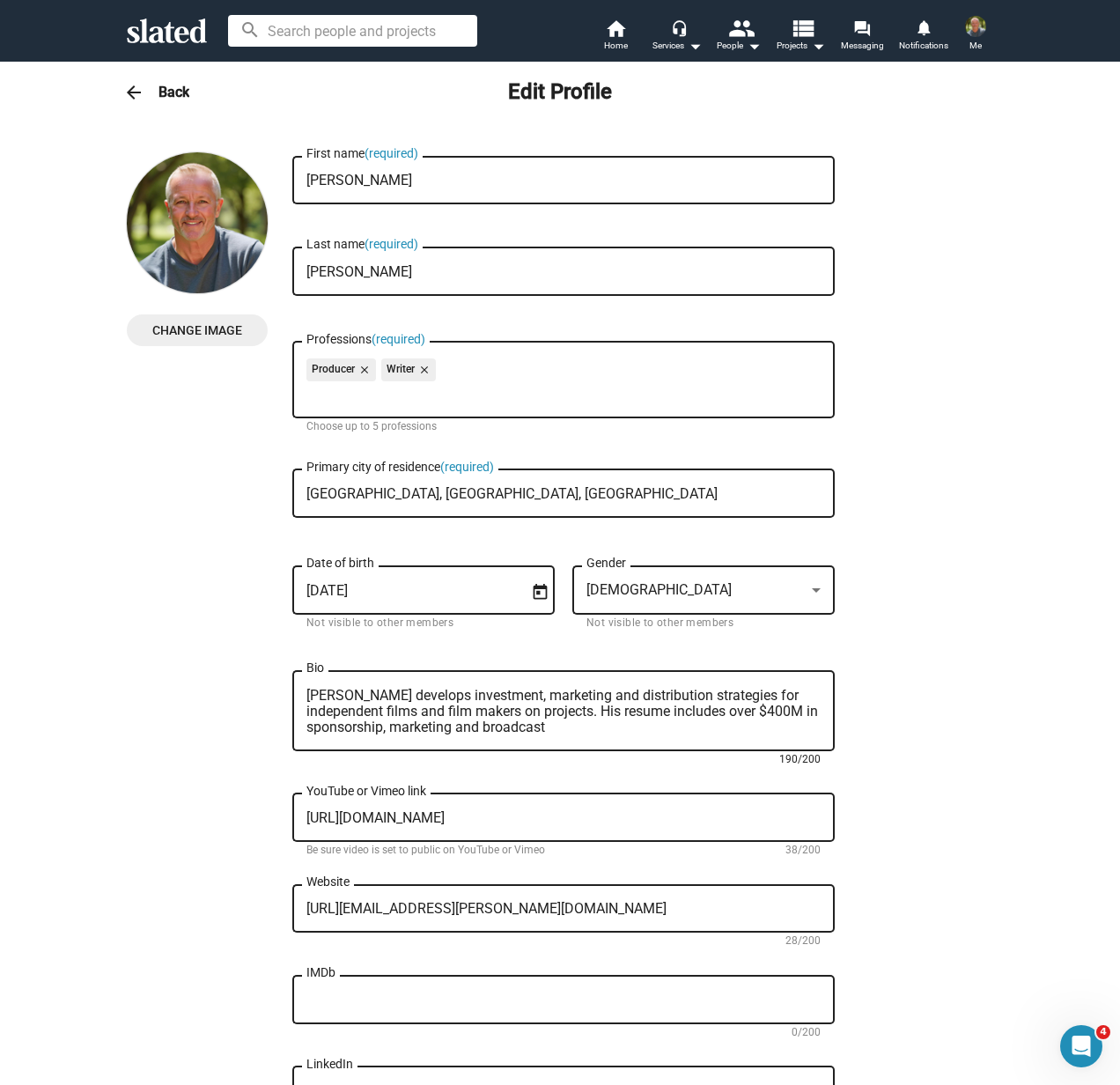
click at [596, 713] on textarea "Joe Owens develops investment, marketing and distribution strategies for indepe…" at bounding box center [563, 712] width 514 height 48
click at [481, 735] on textarea "Joe Owens develops investment, marketing and distribution strategies for indepe…" at bounding box center [563, 712] width 514 height 48
click at [379, 698] on textarea "Joe Owens develops investment, marketing and distribution strategies for indepe…" at bounding box center [563, 712] width 514 height 48
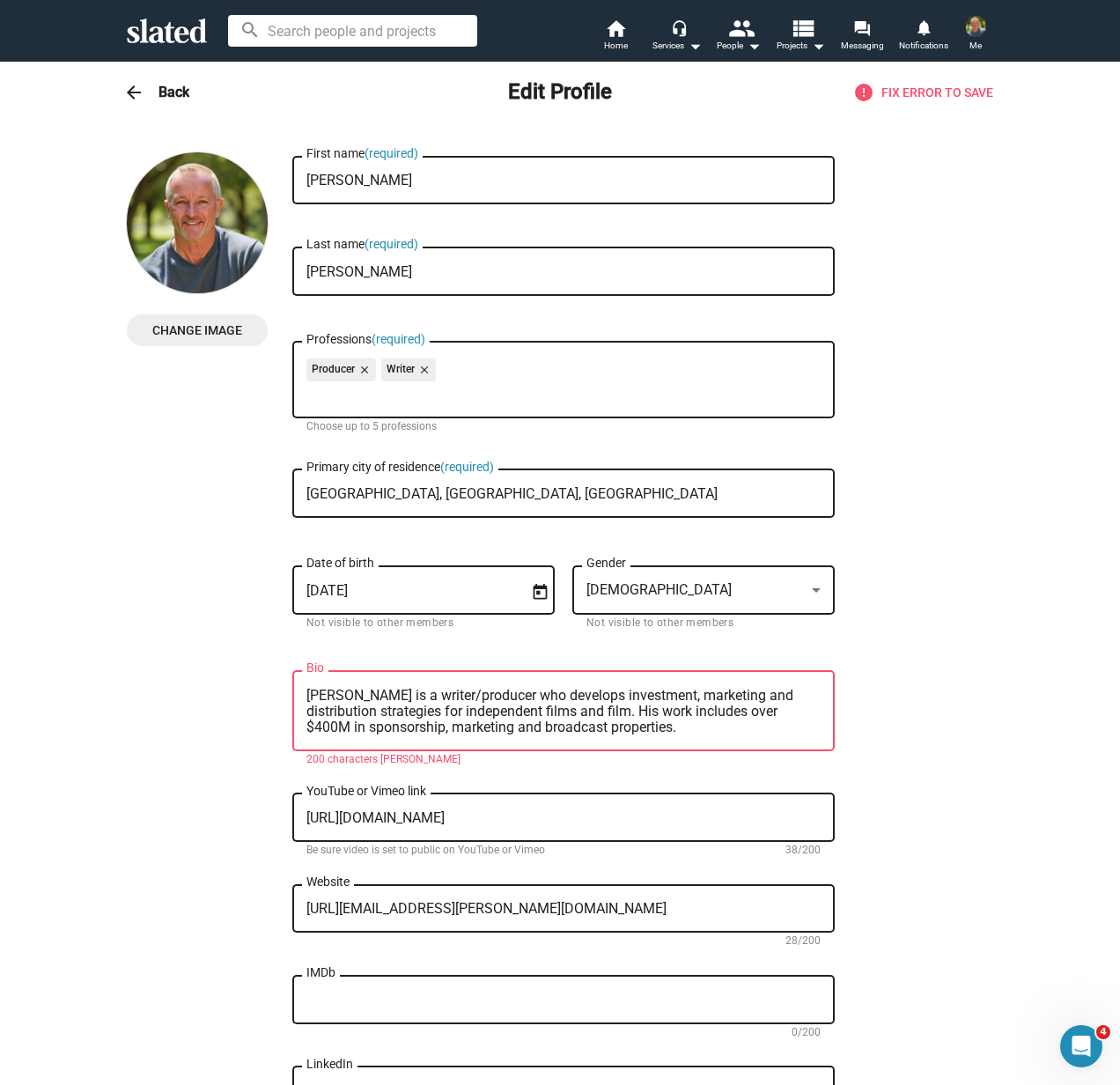
click at [609, 715] on textarea "Joe Owens is a writer/producer who develops investment, marketing and distribut…" at bounding box center [563, 712] width 514 height 48
click at [763, 696] on textarea "Joe Owens is a writer/producer who develops investment, marketing and distribut…" at bounding box center [563, 712] width 514 height 48
click at [744, 699] on textarea "Joe Owens is a writer/producer who develops investment, marketing a& distributi…" at bounding box center [563, 712] width 514 height 48
click at [648, 735] on textarea "Joe Owens is a writer/producer who develops investment, marketing & distributio…" at bounding box center [563, 712] width 514 height 48
click at [688, 715] on textarea "Joe Owens is a writer/producer who develops investment, marketing & distributio…" at bounding box center [563, 712] width 514 height 48
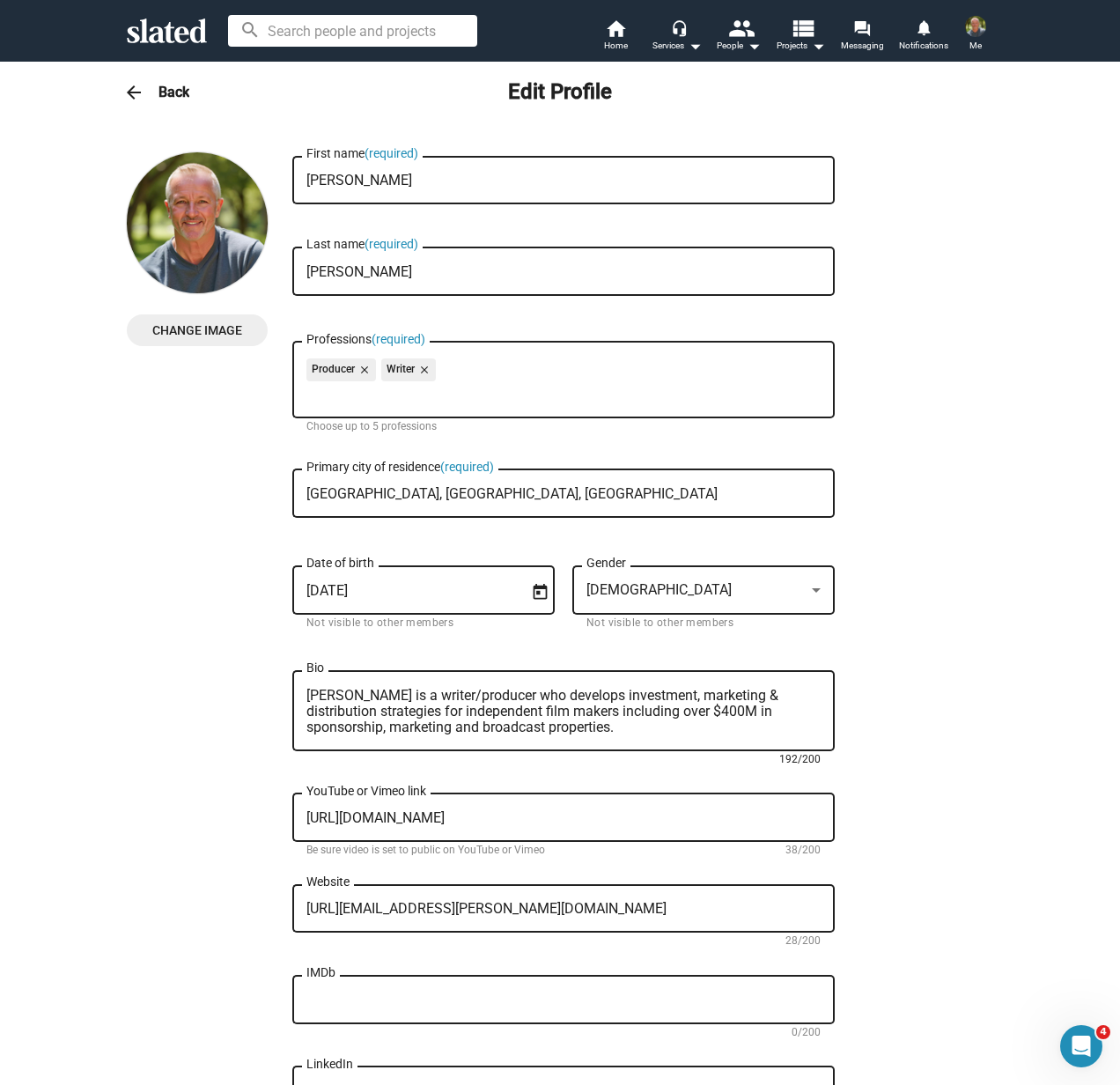
click at [745, 696] on textarea "Joe Owens is a writer/producer who develops investment, marketing & distributio…" at bounding box center [563, 712] width 514 height 48
click at [625, 719] on textarea "Joe Owens is a writer/producer who develops investment, marketing and distribut…" at bounding box center [563, 712] width 514 height 48
click at [595, 698] on textarea "Joe Owens is a writer/producer who develops investment, marketing and distribut…" at bounding box center [563, 712] width 514 height 48
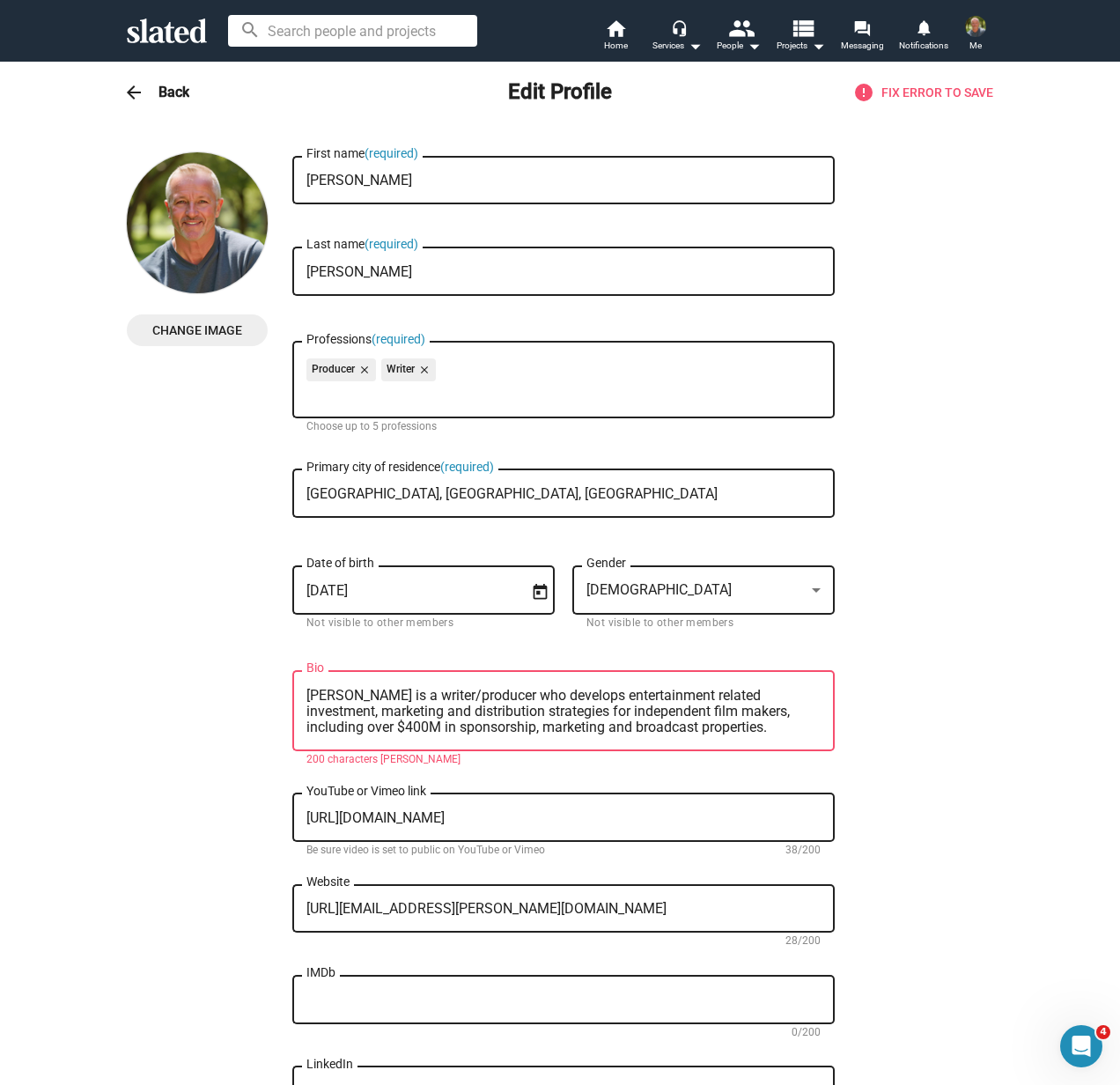
click at [716, 716] on textarea "Joe Owens is a writer/producer who develops entertainment related investment, m…" at bounding box center [563, 712] width 514 height 48
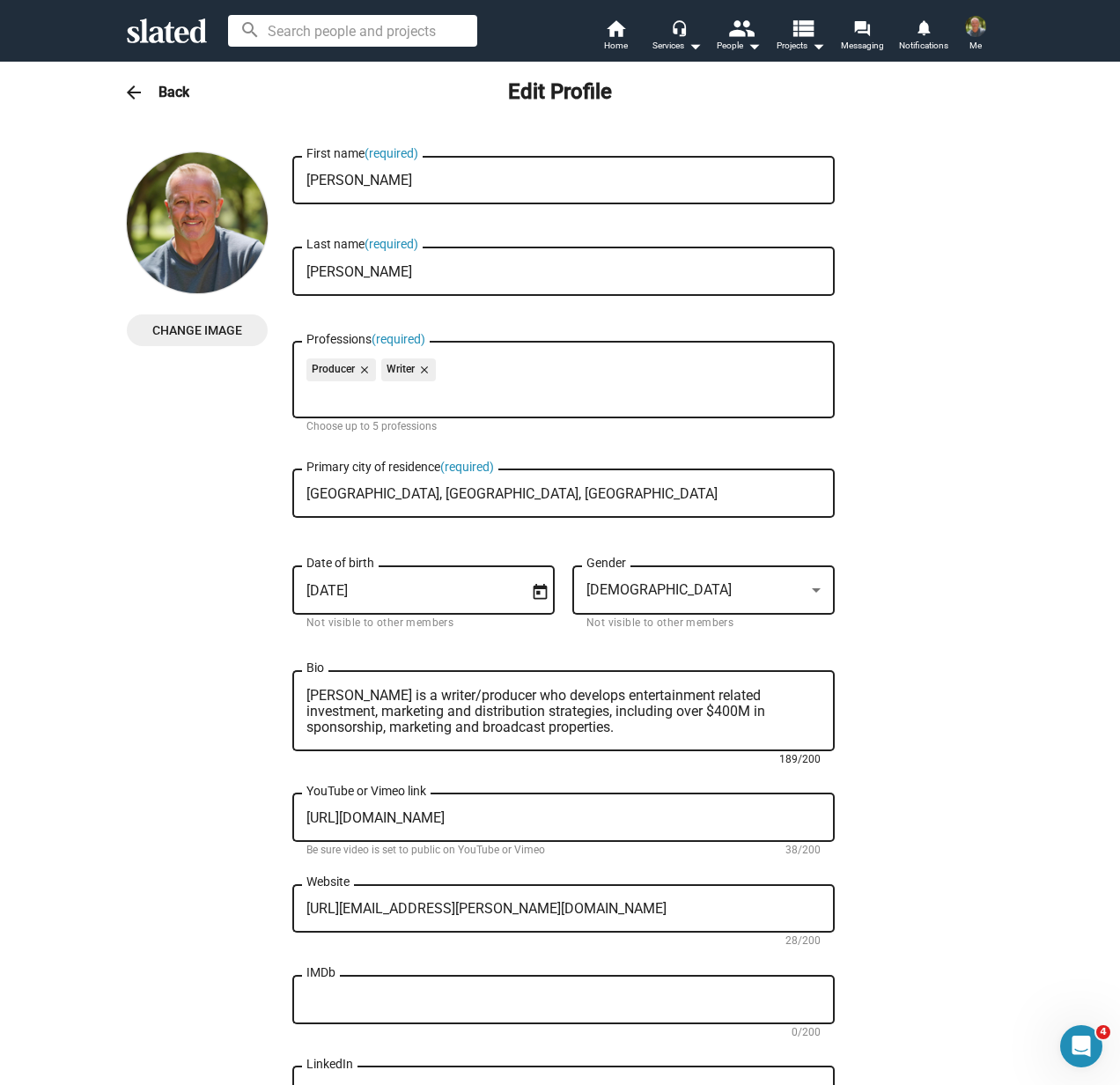
click at [533, 733] on textarea "Joe Owens is a writer/producer who develops entertainment related investment, m…" at bounding box center [563, 712] width 514 height 48
type textarea "Joe Owens is a writer/producer who develops entertainment related investment, m…"
click at [170, 89] on h3 "Back" at bounding box center [173, 92] width 31 height 19
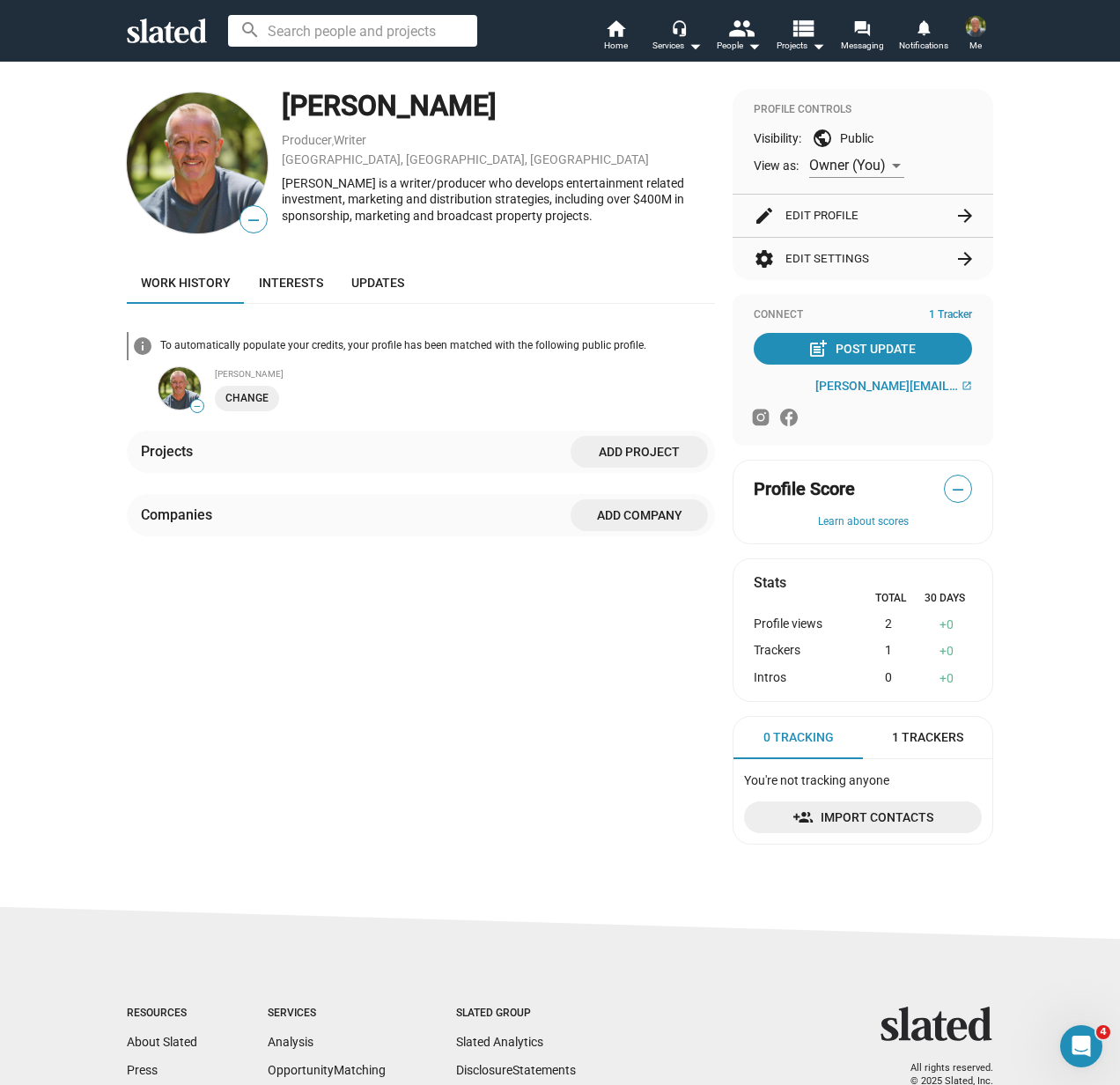
click at [828, 258] on button "settings Edit Settings arrow_forward" at bounding box center [863, 259] width 219 height 42
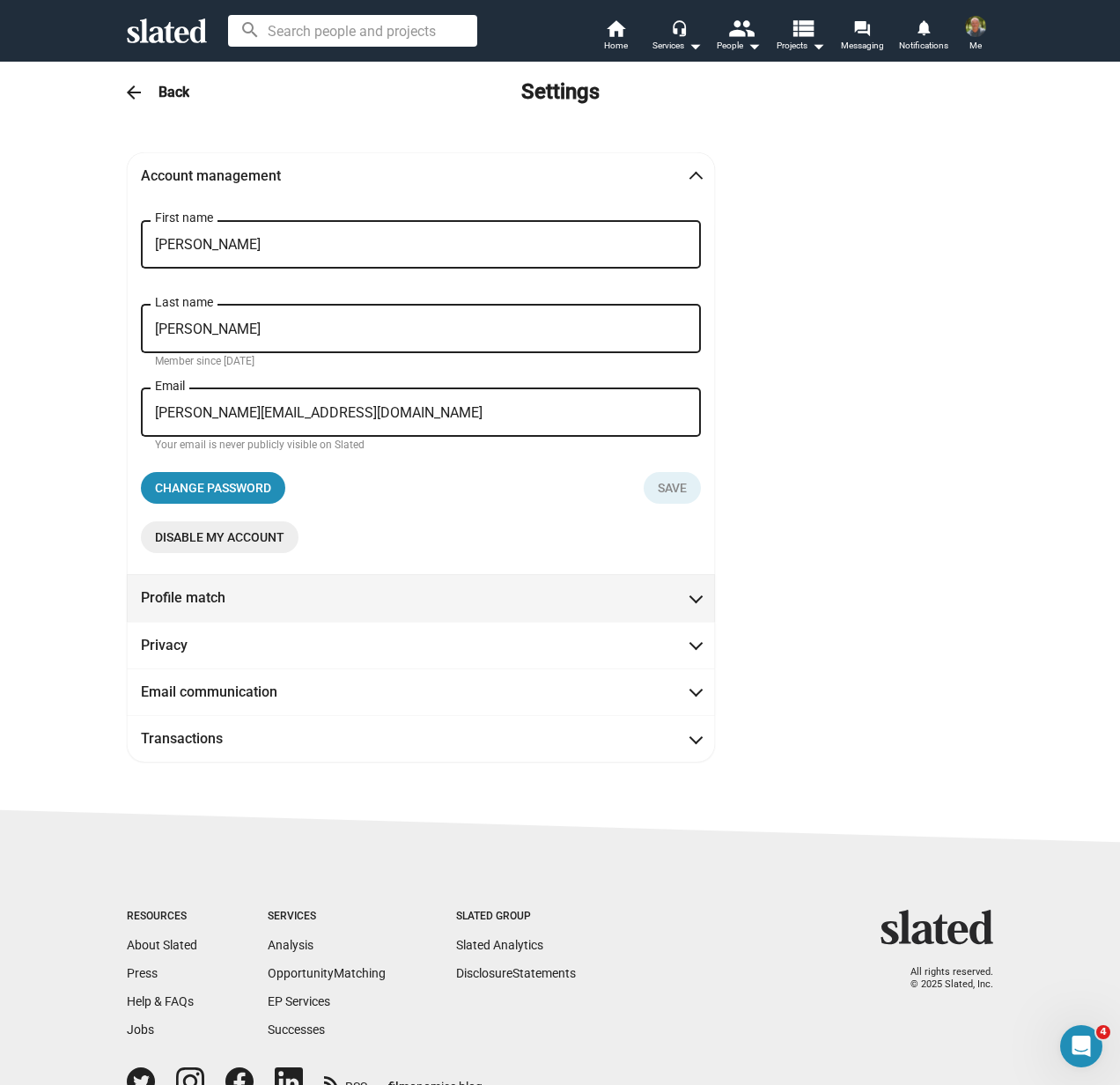
click at [186, 592] on mat-panel-title "Profile match" at bounding box center [219, 597] width 158 height 19
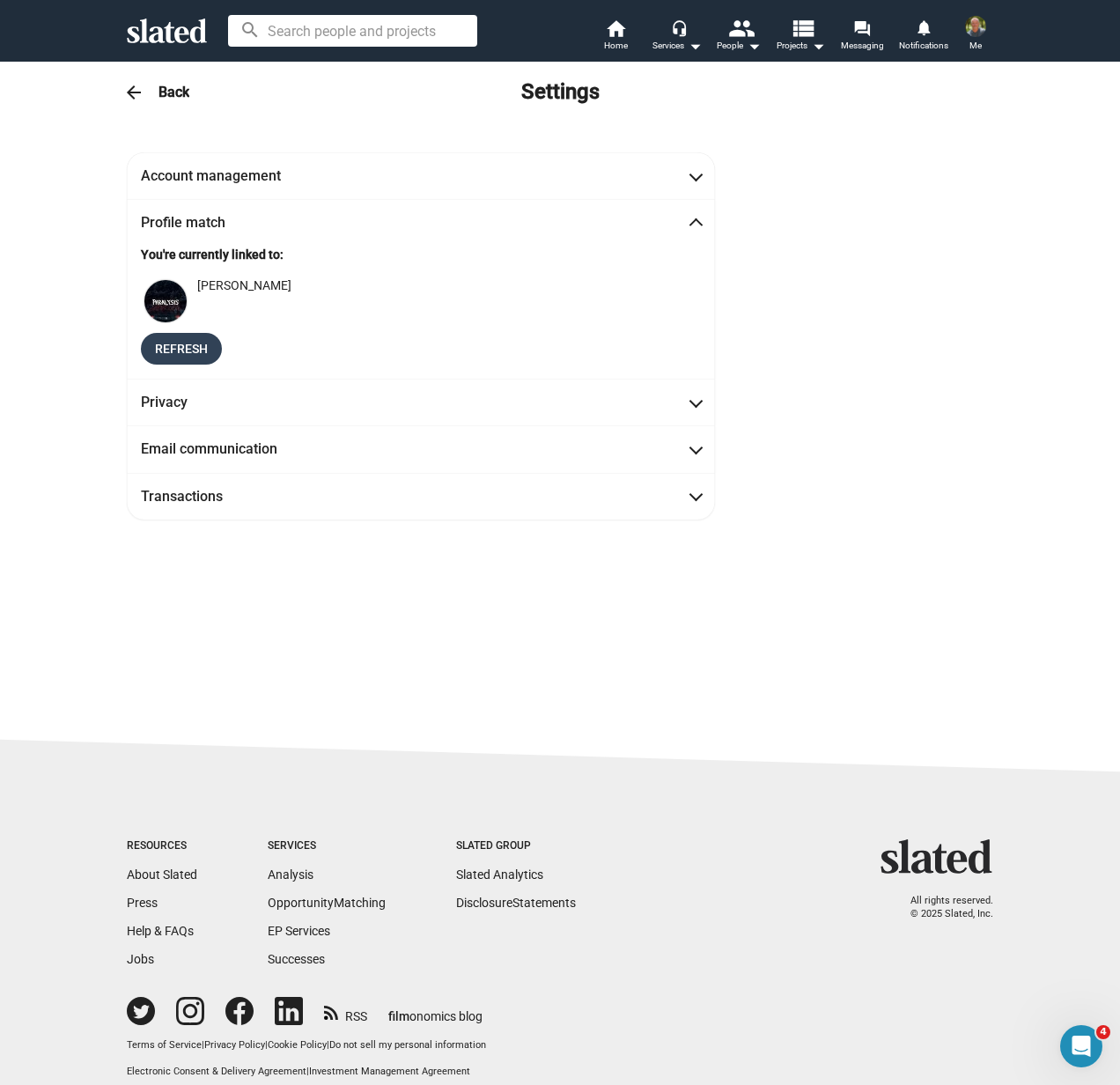
click at [185, 352] on span "Refresh" at bounding box center [181, 349] width 53 height 32
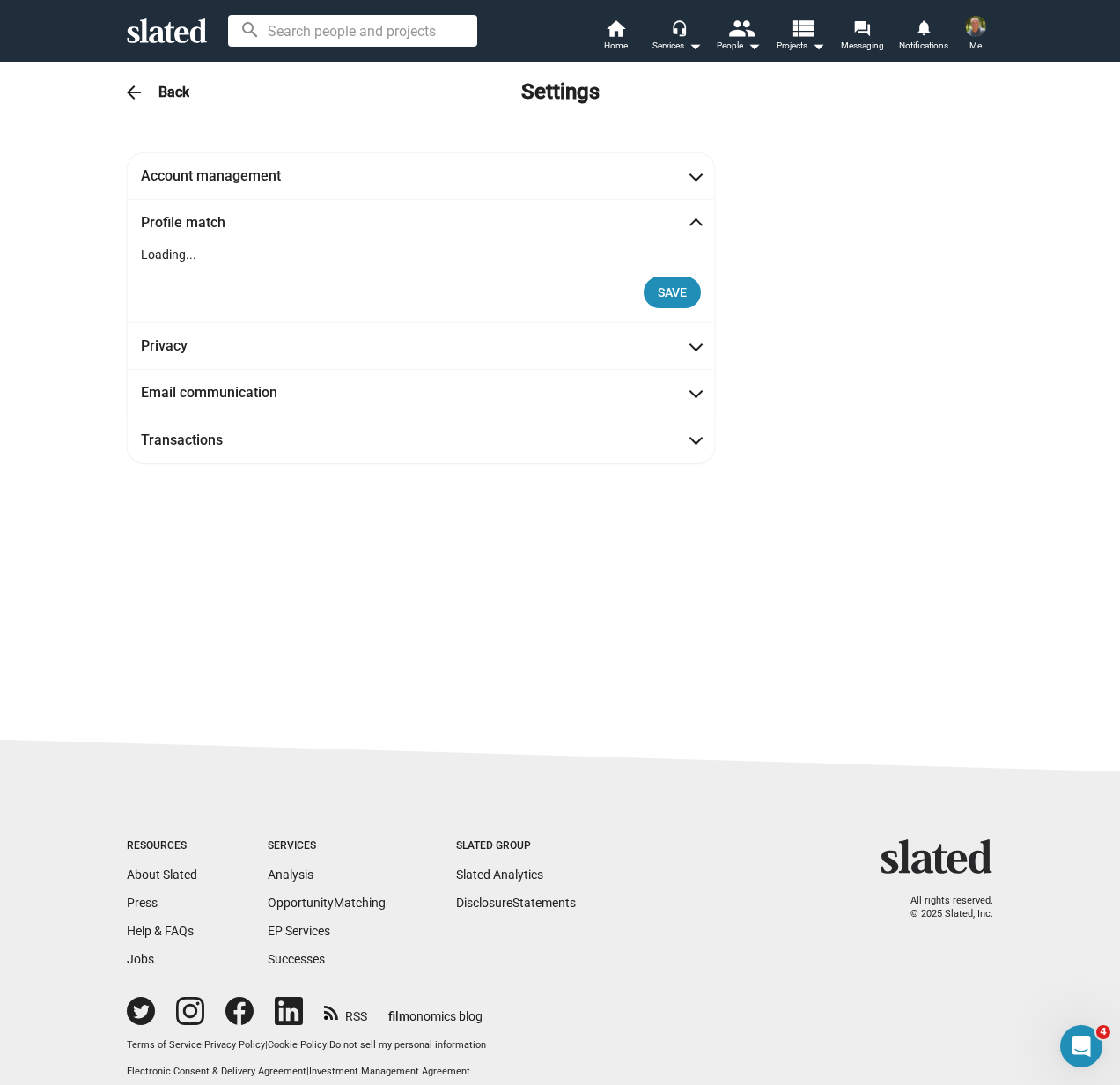
click at [155, 258] on p "Loading..." at bounding box center [420, 255] width 560 height 17
click at [659, 288] on span "Save" at bounding box center [671, 293] width 29 height 32
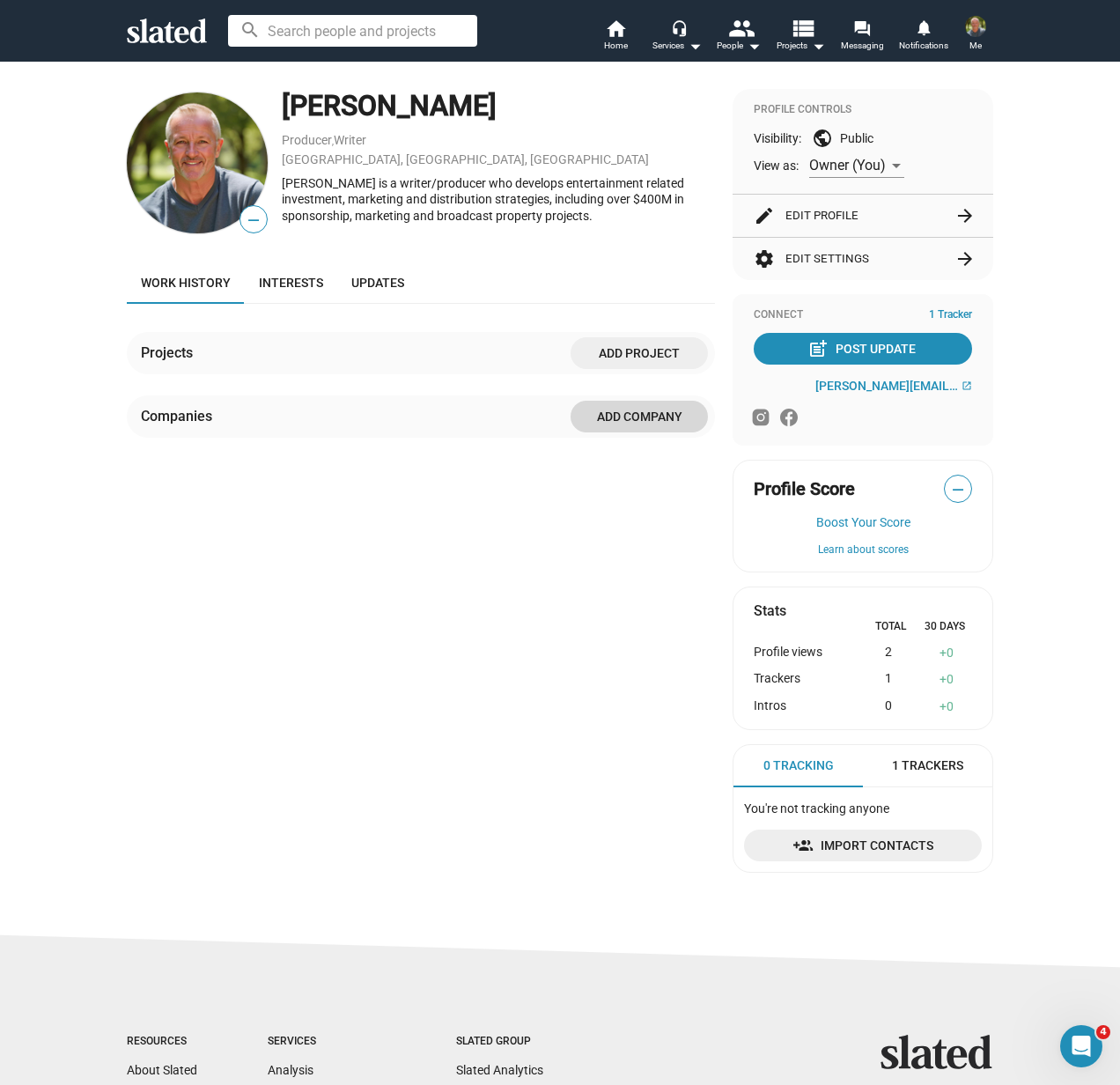
click at [652, 414] on span "Add Company" at bounding box center [639, 417] width 109 height 32
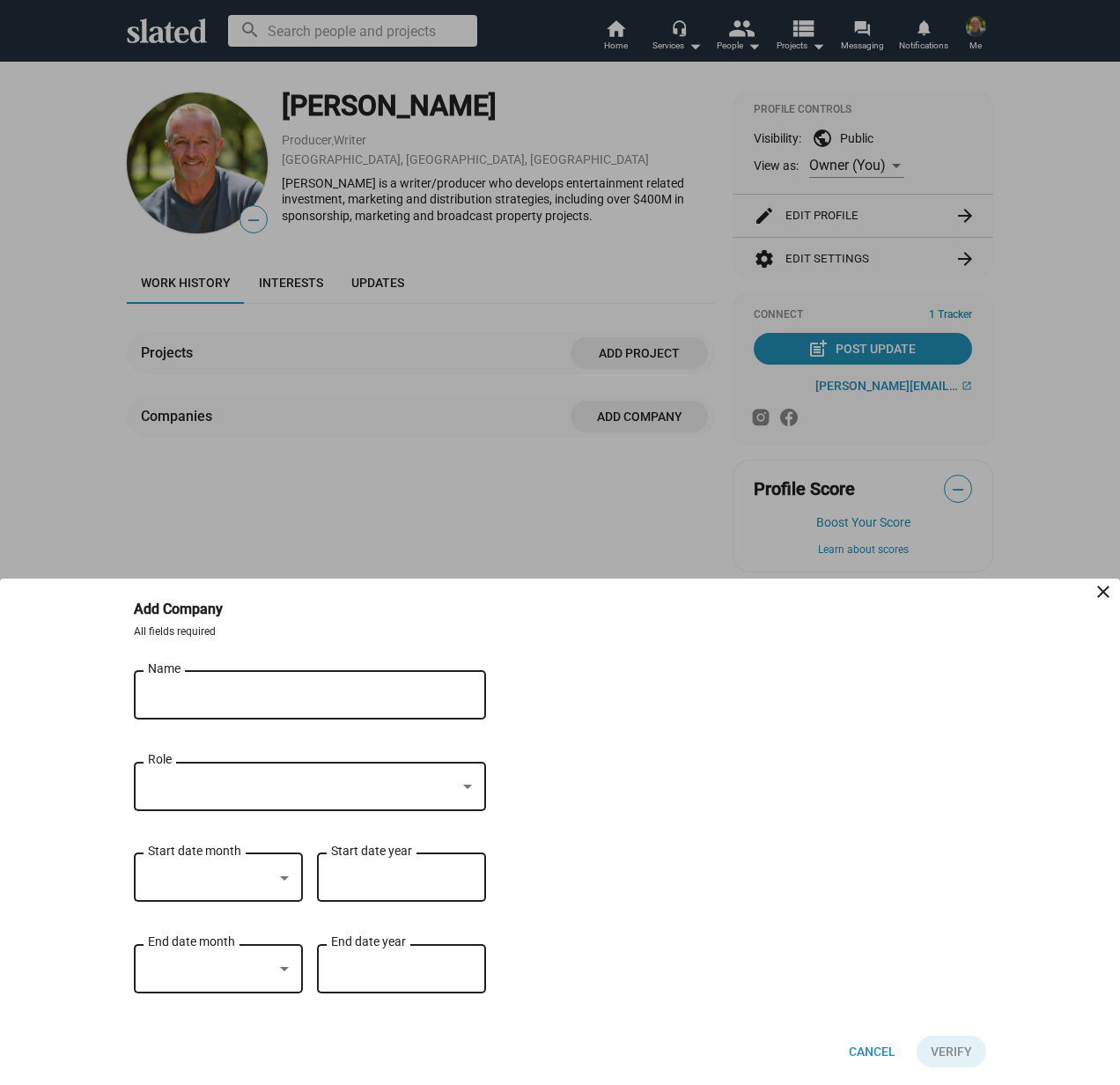
click at [467, 785] on div at bounding box center [468, 787] width 9 height 4
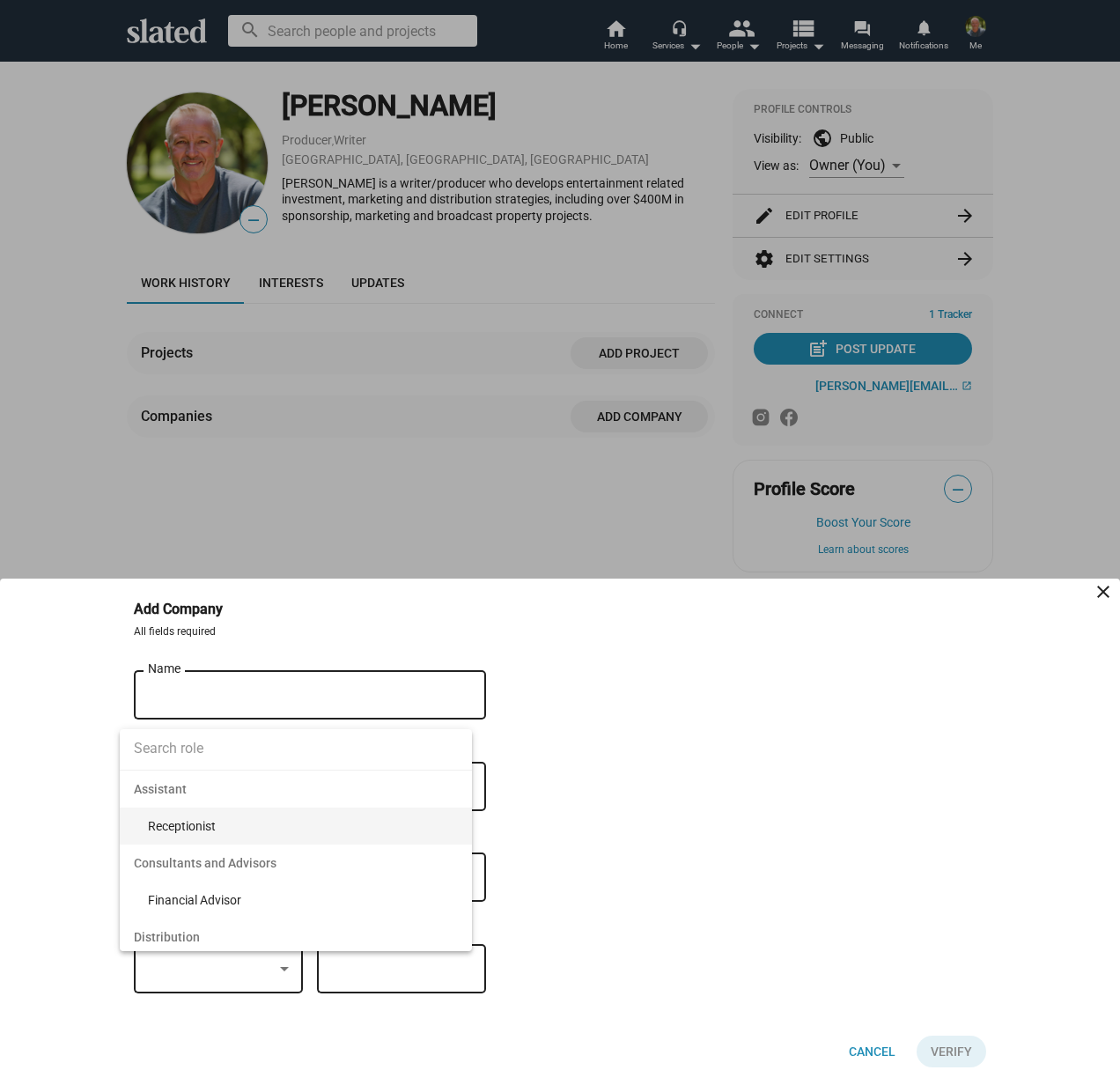
click at [467, 783] on span "Assistant" at bounding box center [295, 789] width 352 height 37
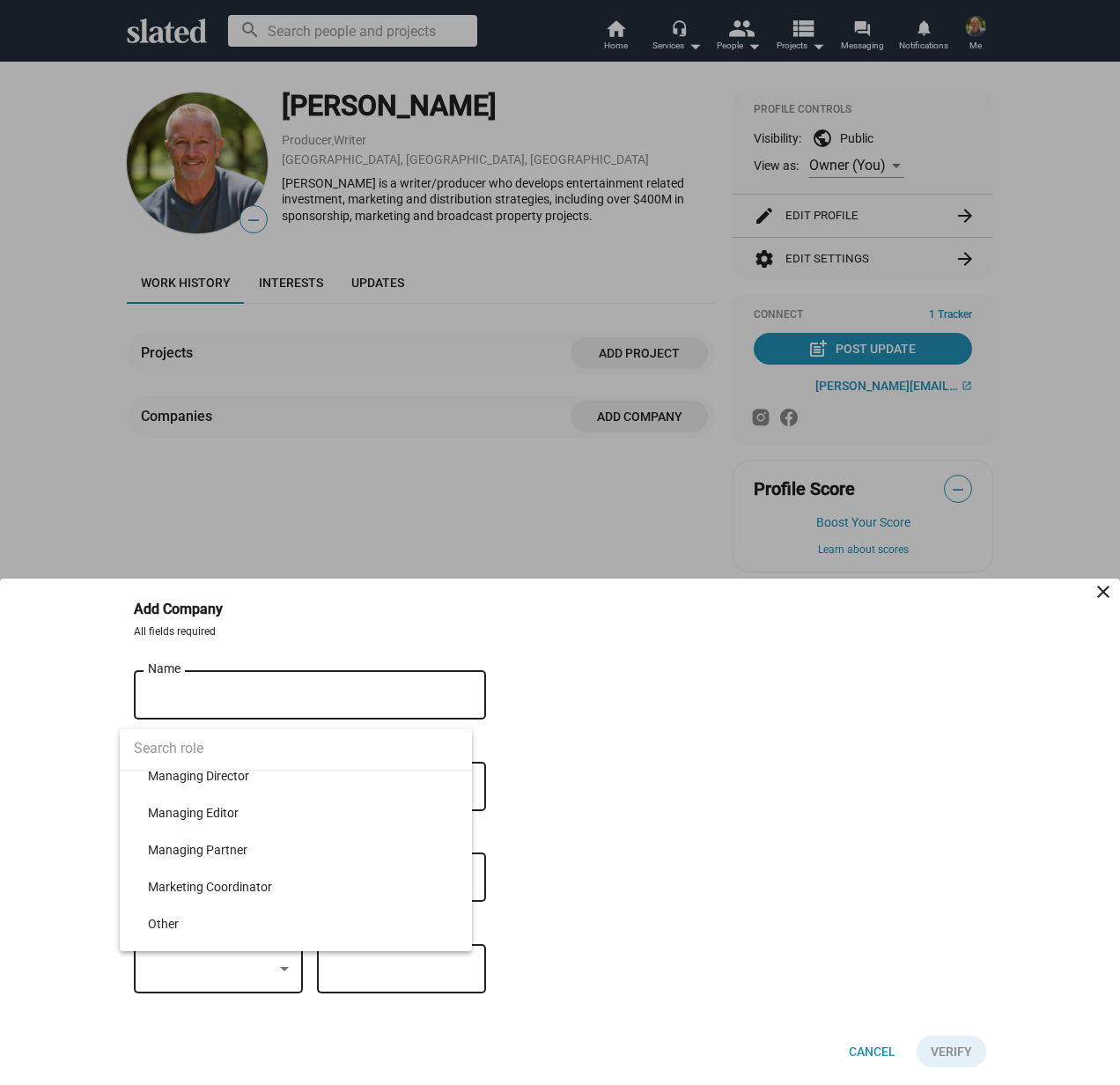
scroll to position [3630, 0]
click at [249, 782] on span "Managing Director" at bounding box center [303, 785] width 310 height 37
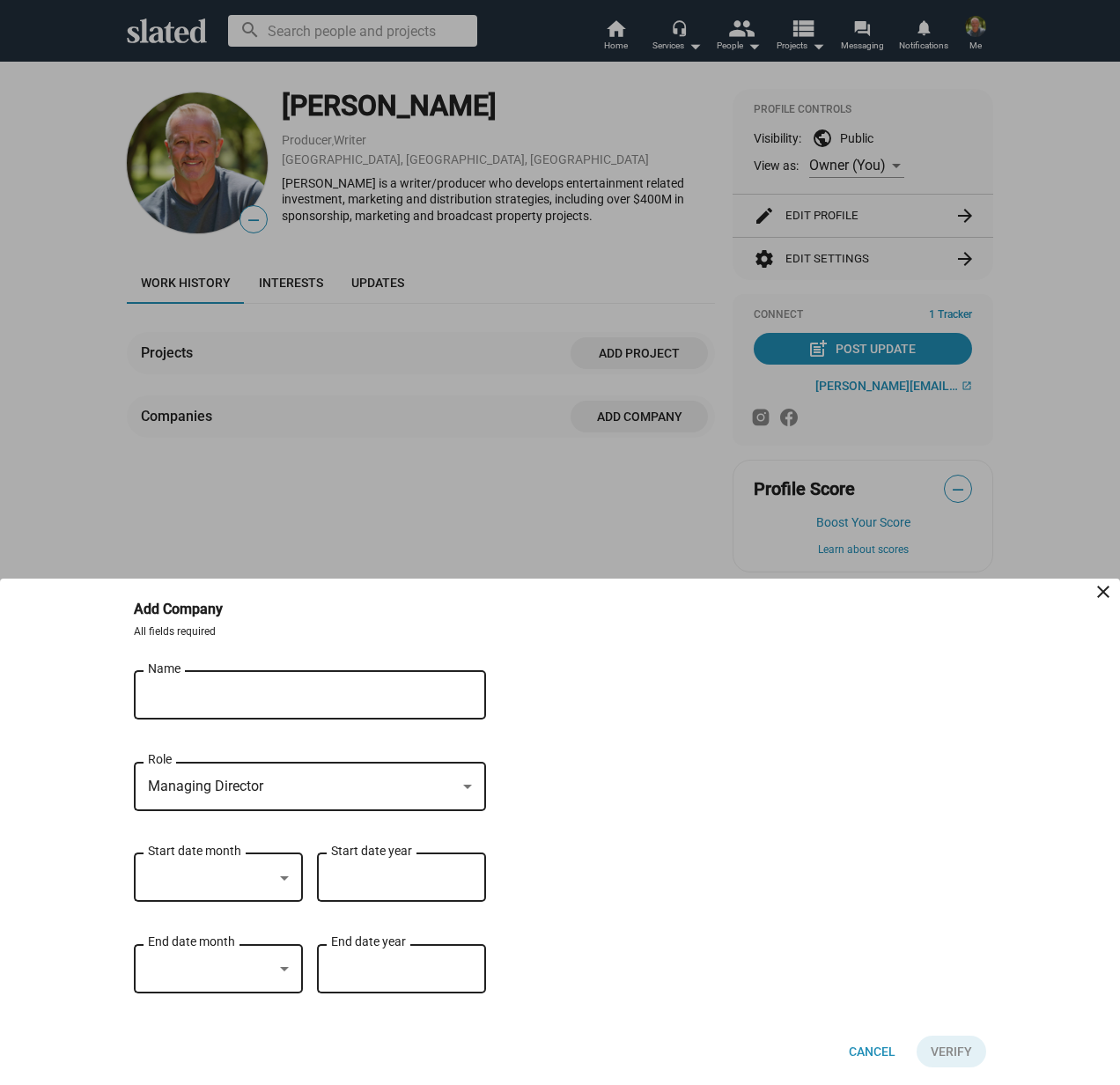
click at [262, 696] on input "Name" at bounding box center [297, 696] width 299 height 16
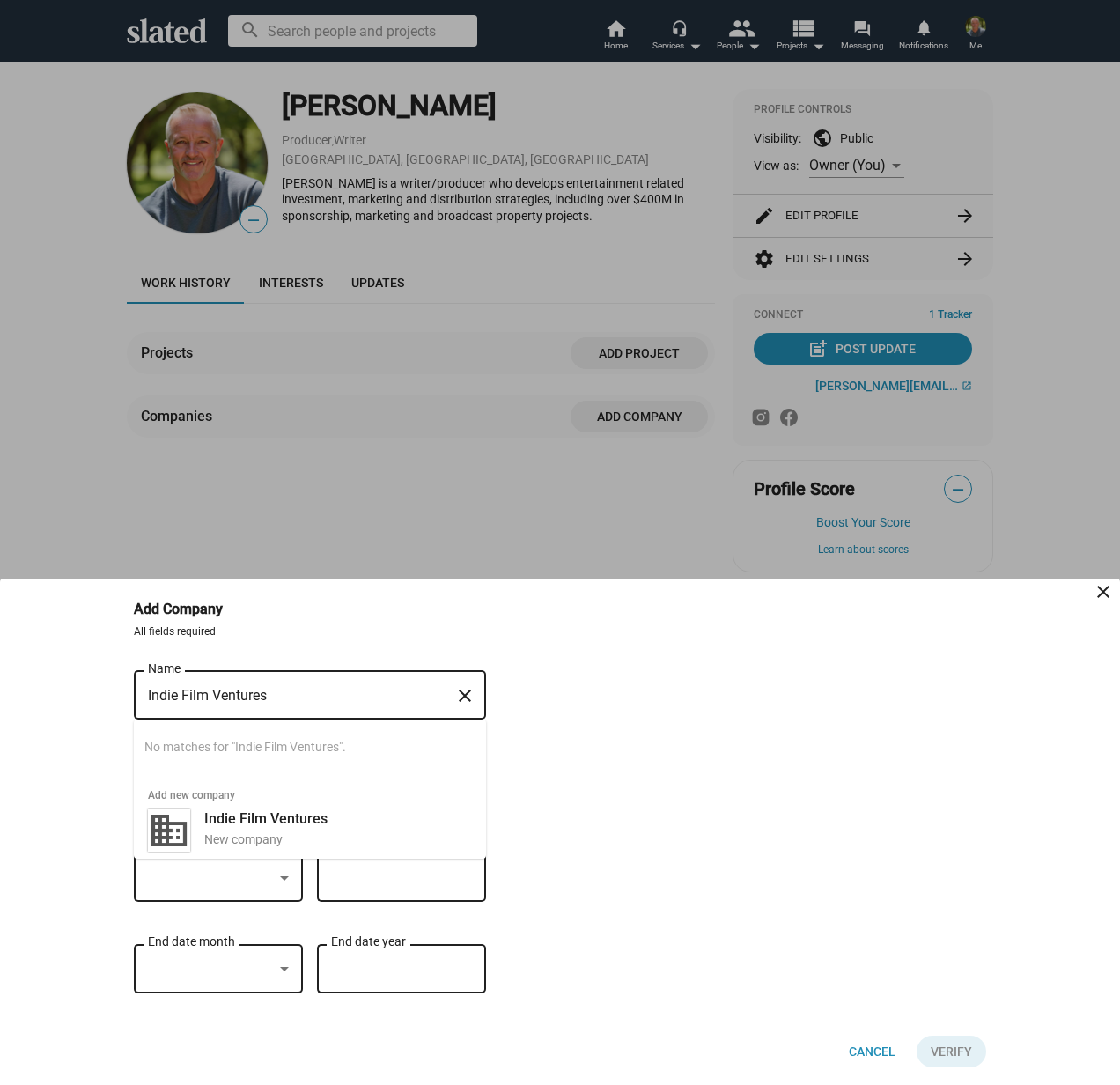
type input "Indie Film Ventures"
click at [597, 750] on div "Indie Film Ventures Name close Searching… No matches for "Indie Film Ventures".…" at bounding box center [559, 841] width 852 height 347
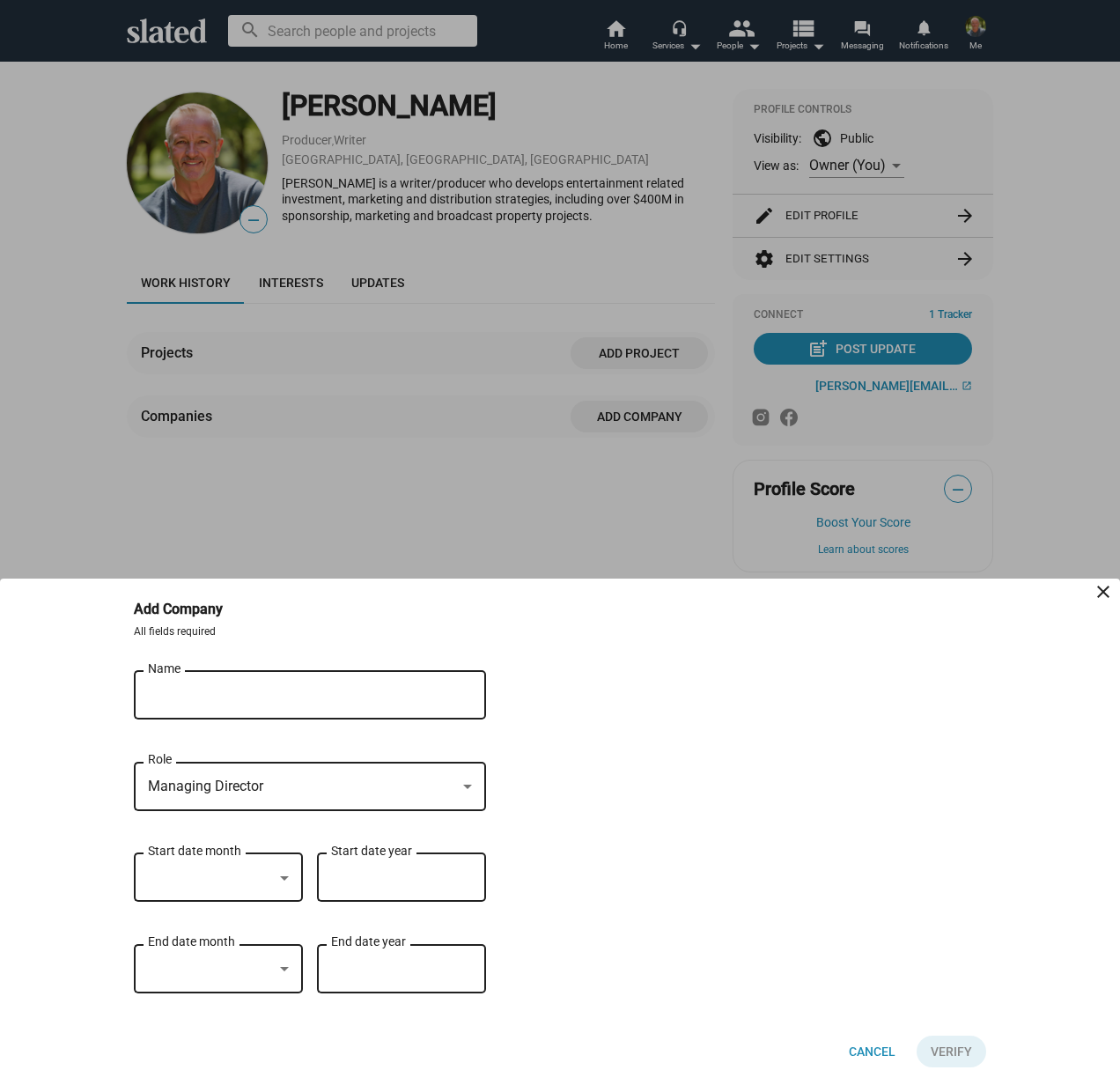
click at [193, 691] on input "Indie Film Ventures" at bounding box center [297, 696] width 299 height 16
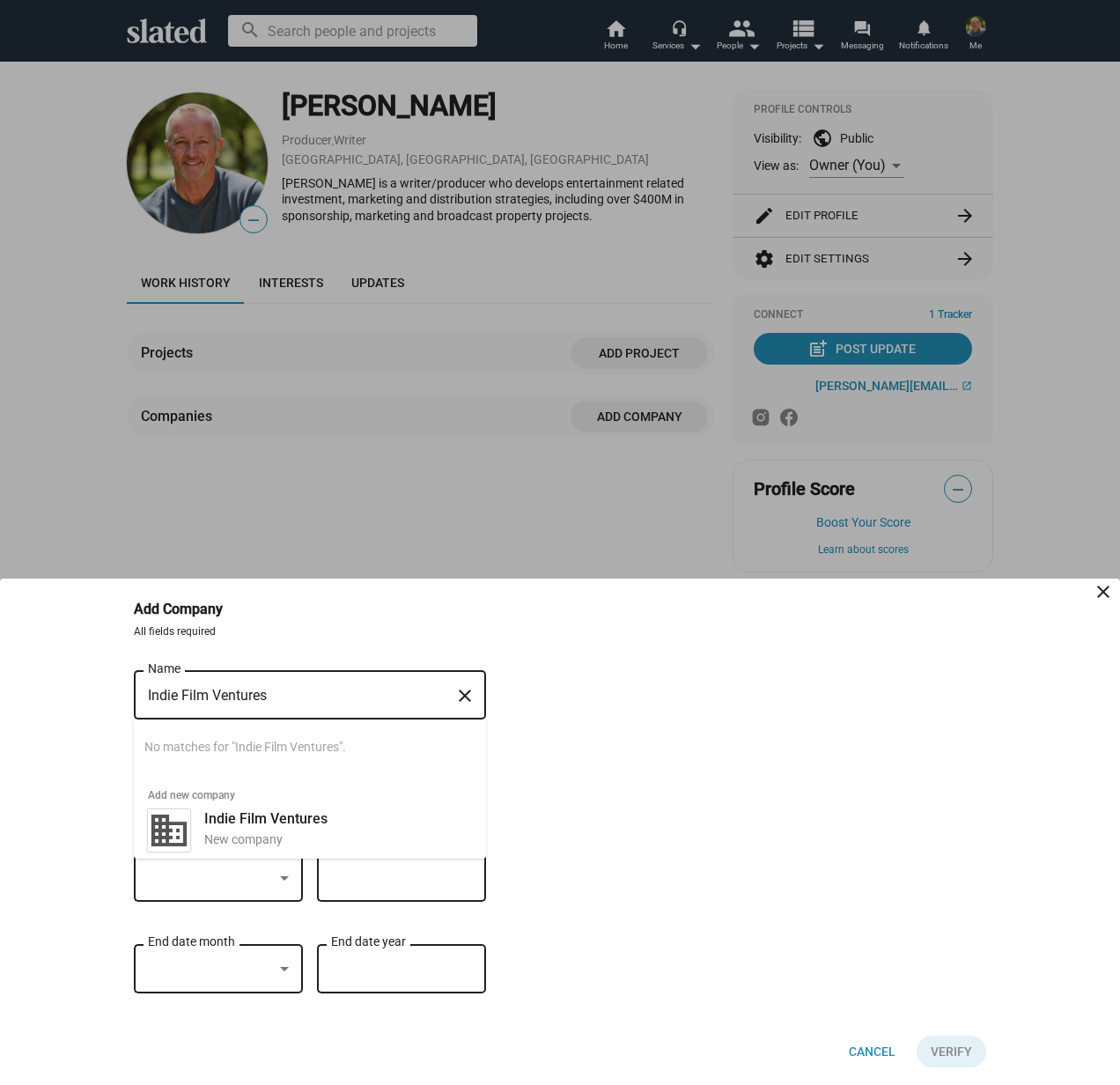
click at [625, 773] on div "Indie Film Ventures Name close Searching… No matches for "Indie Film Ventures".…" at bounding box center [559, 841] width 852 height 347
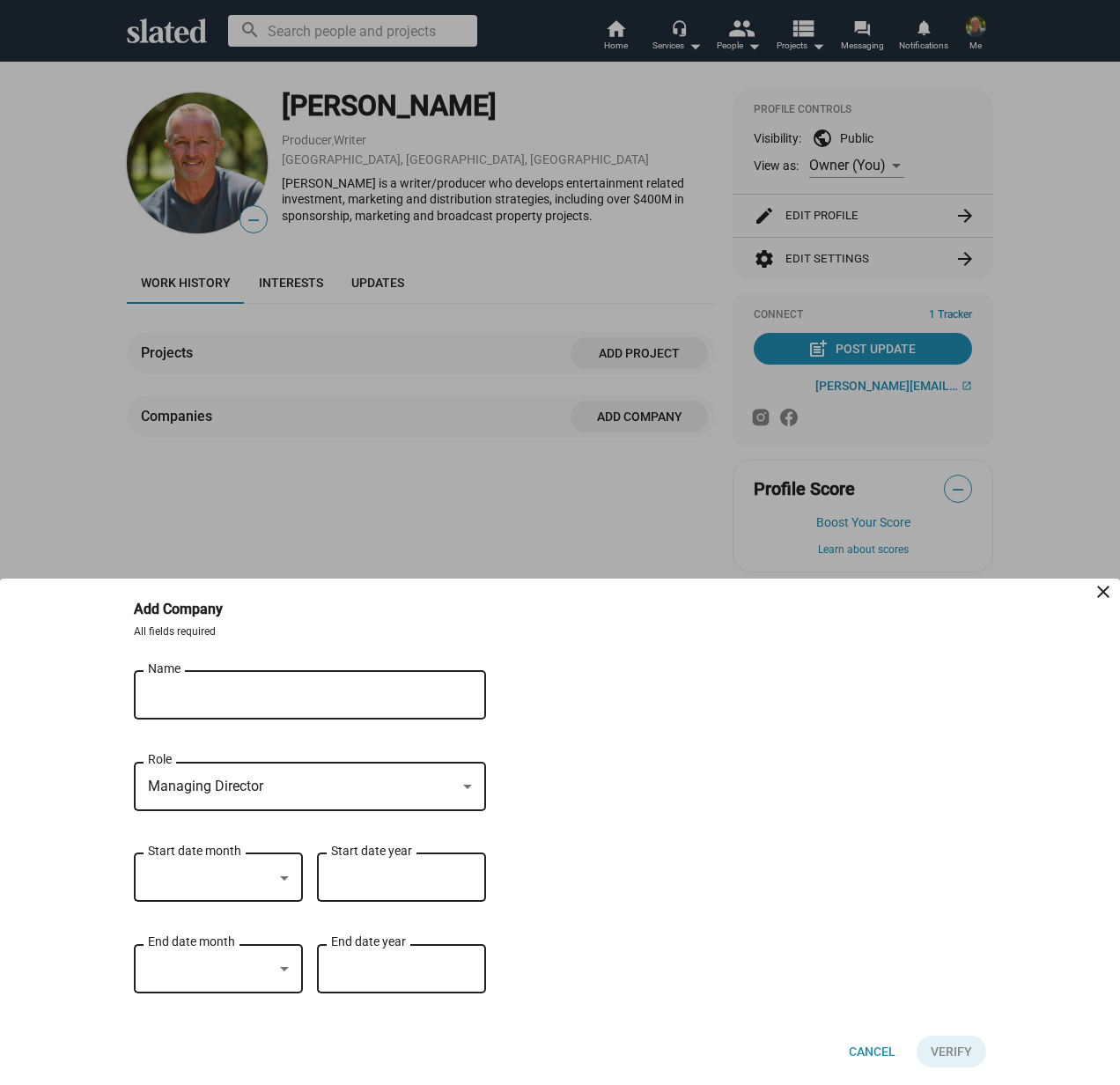
click at [300, 695] on input "Indie Film Ventures" at bounding box center [297, 696] width 299 height 16
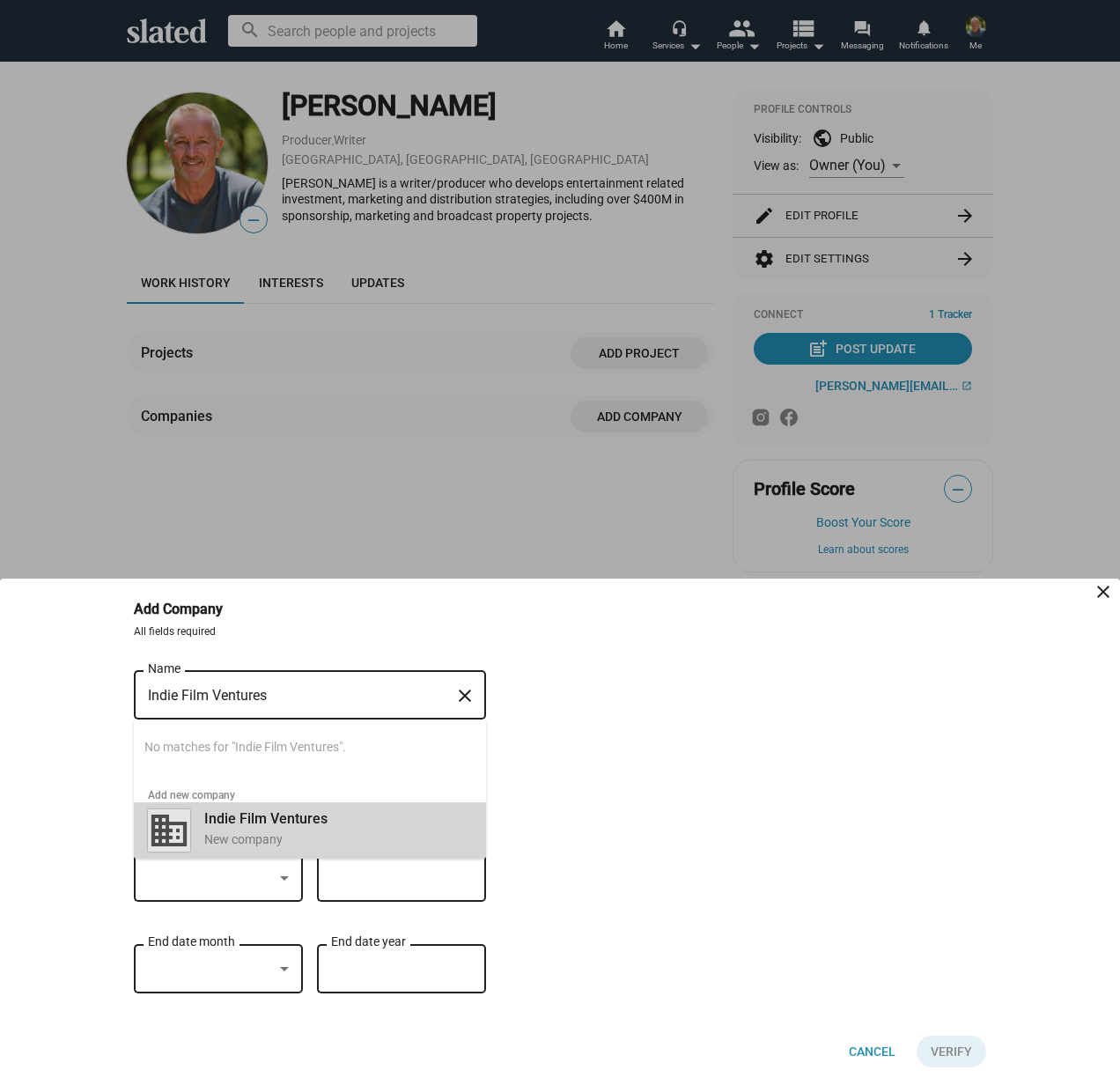
click at [250, 813] on b "Indie Film Ventures" at bounding box center [265, 819] width 123 height 17
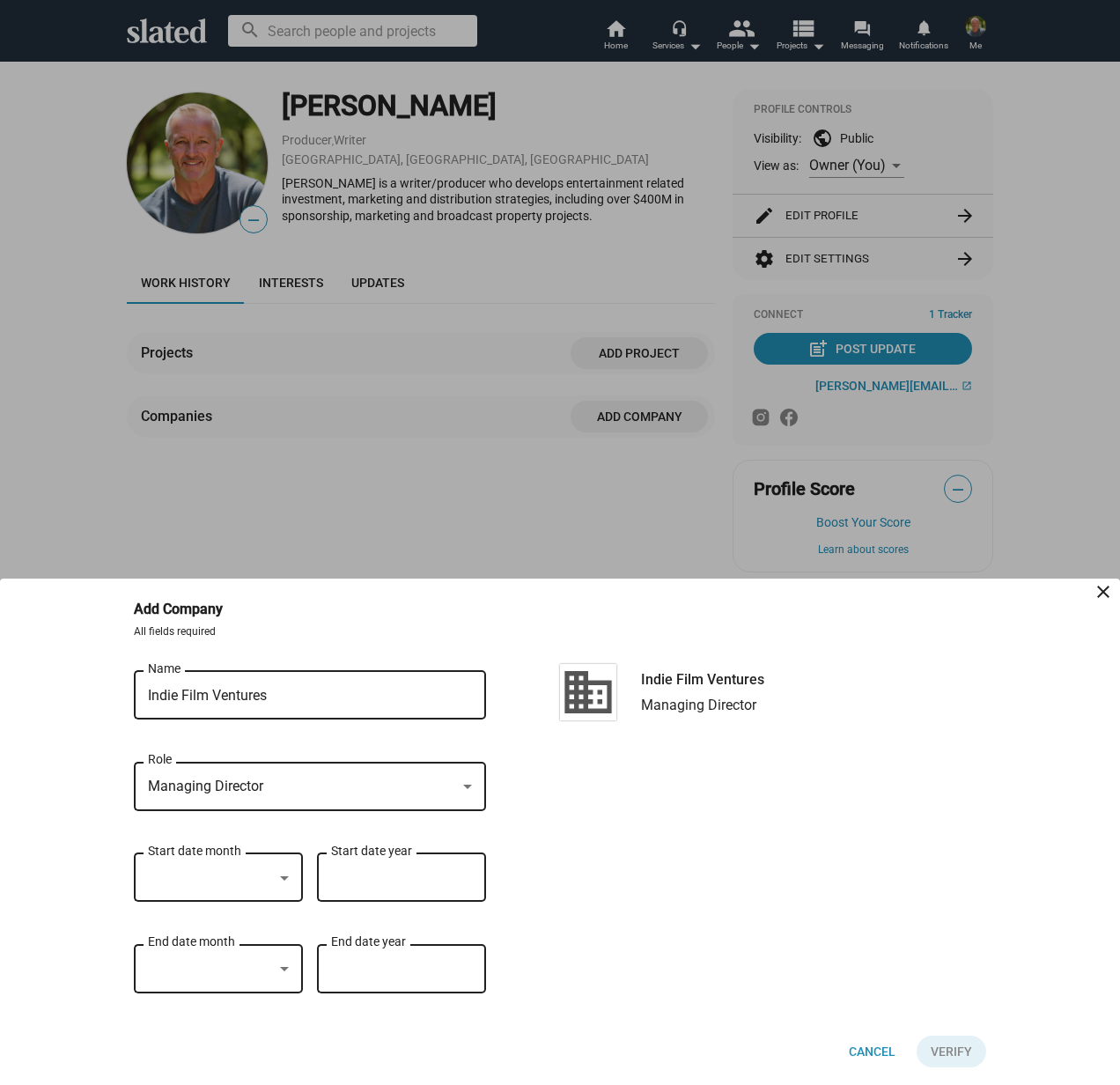
click at [598, 698] on img at bounding box center [588, 692] width 57 height 57
click at [279, 878] on div at bounding box center [285, 878] width 16 height 14
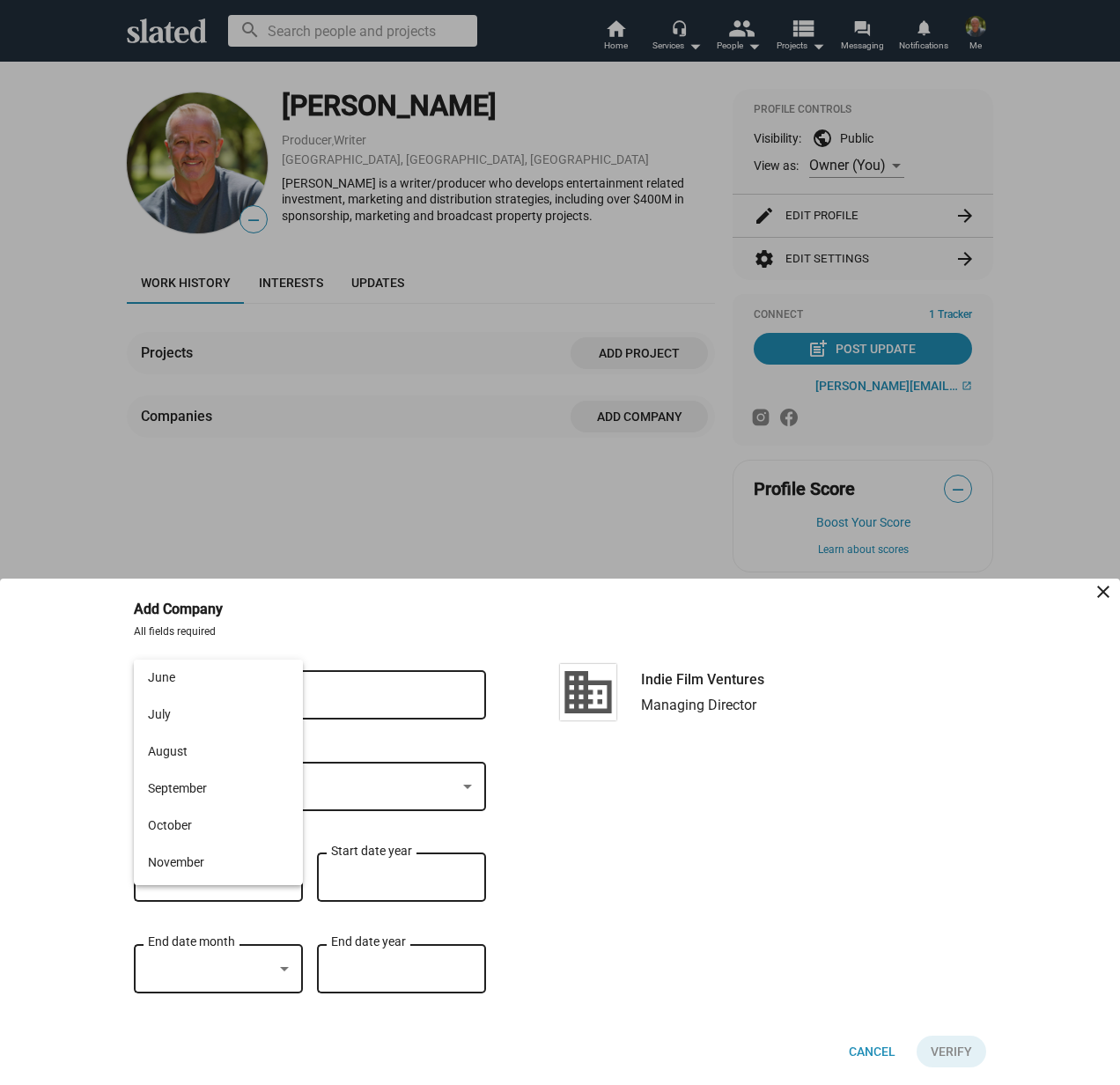
scroll to position [163, 0]
click at [167, 812] on span "September" at bounding box center [218, 812] width 141 height 37
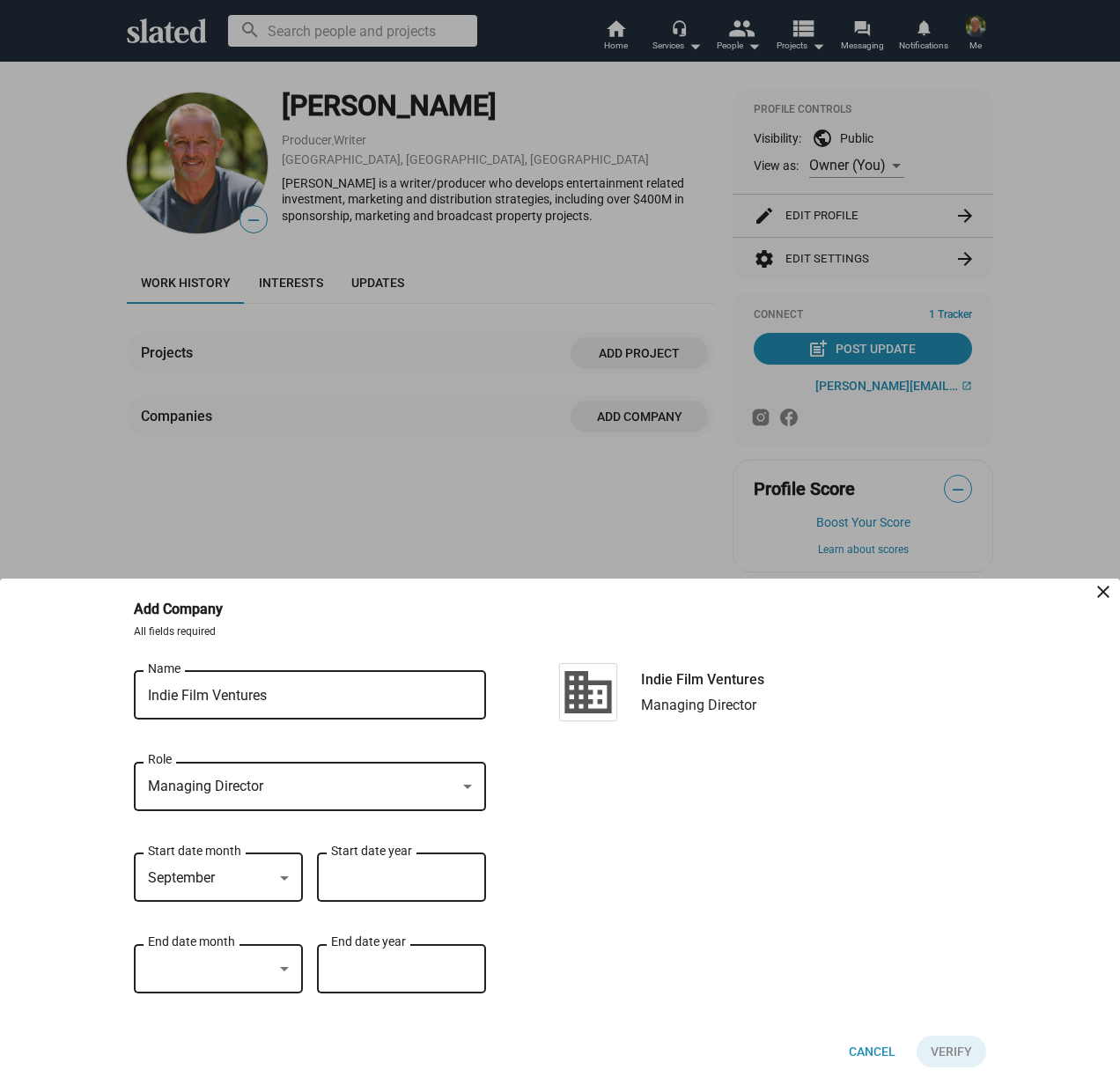
click at [422, 884] on input "Start date year" at bounding box center [401, 878] width 141 height 16
type input "2025"
click at [950, 1058] on span "Verify" at bounding box center [951, 1051] width 42 height 32
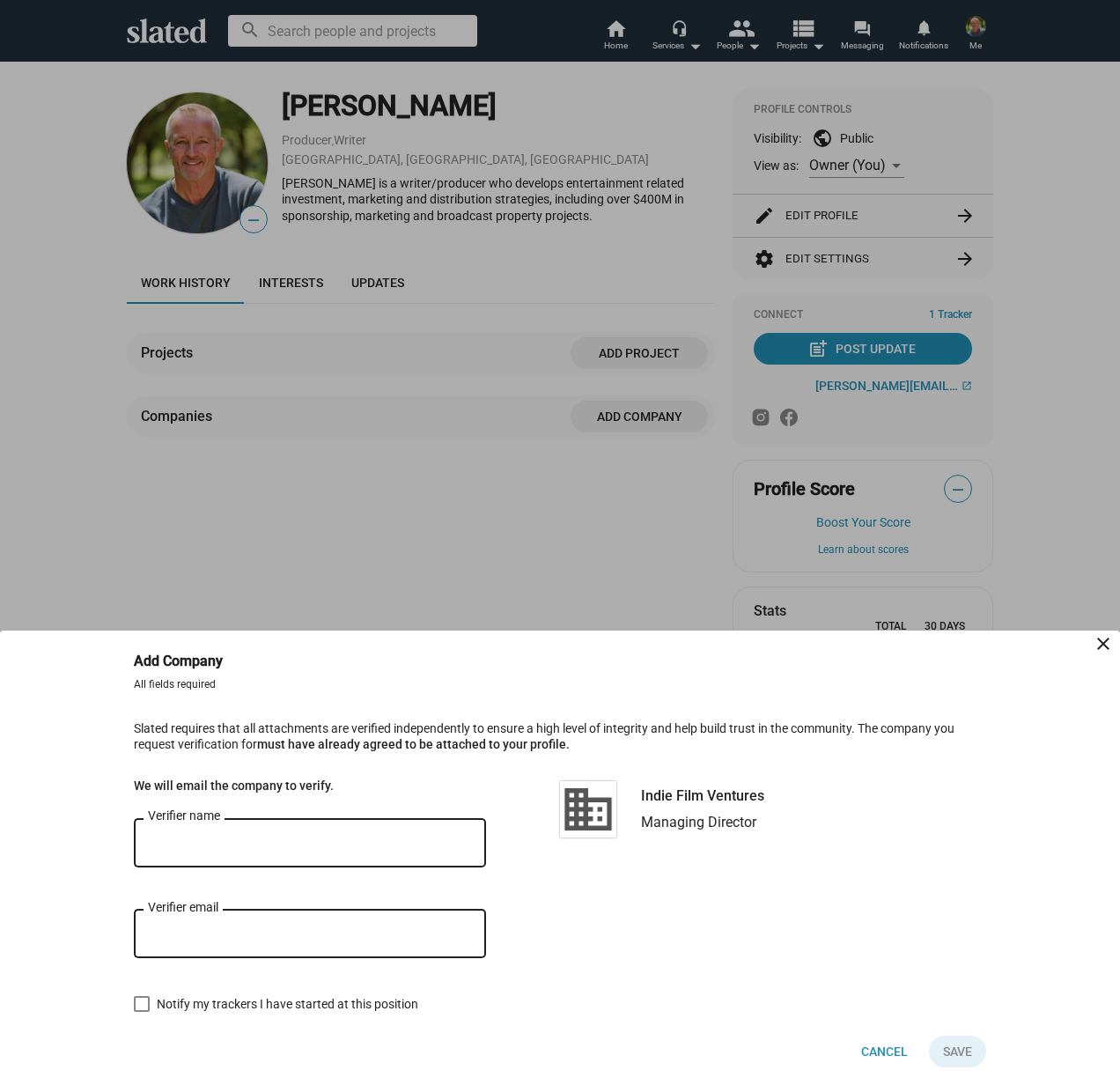
click at [309, 851] on div "Verifier name" at bounding box center [310, 841] width 324 height 52
type input "[PERSON_NAME]"
click at [164, 930] on input "Verifier email" at bounding box center [310, 935] width 324 height 16
type input "joe@joeowens.net"
click at [962, 1052] on span "Save" at bounding box center [957, 1051] width 29 height 32
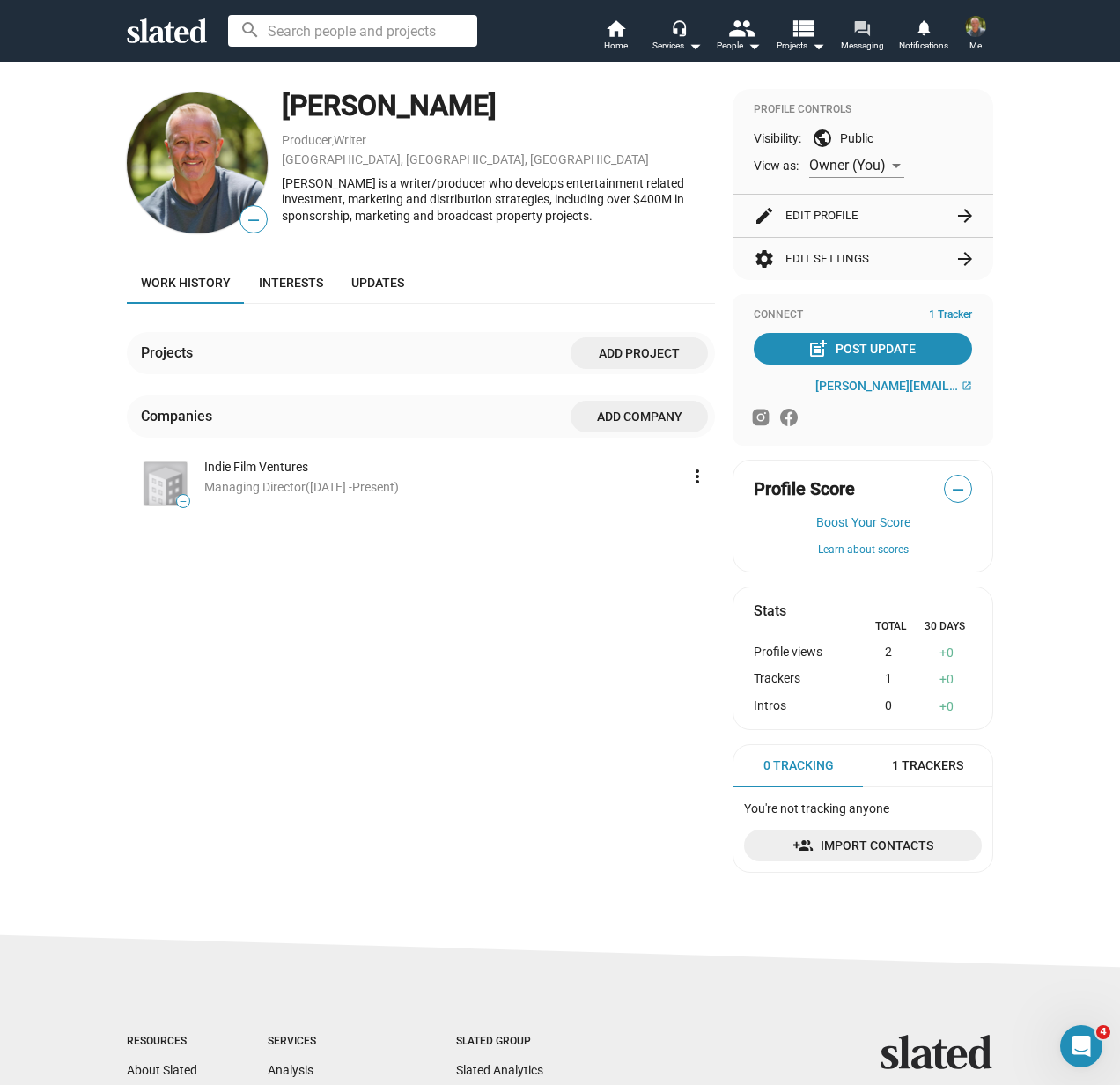
click at [865, 29] on mat-icon "forum" at bounding box center [861, 27] width 17 height 17
